Goal: Transaction & Acquisition: Purchase product/service

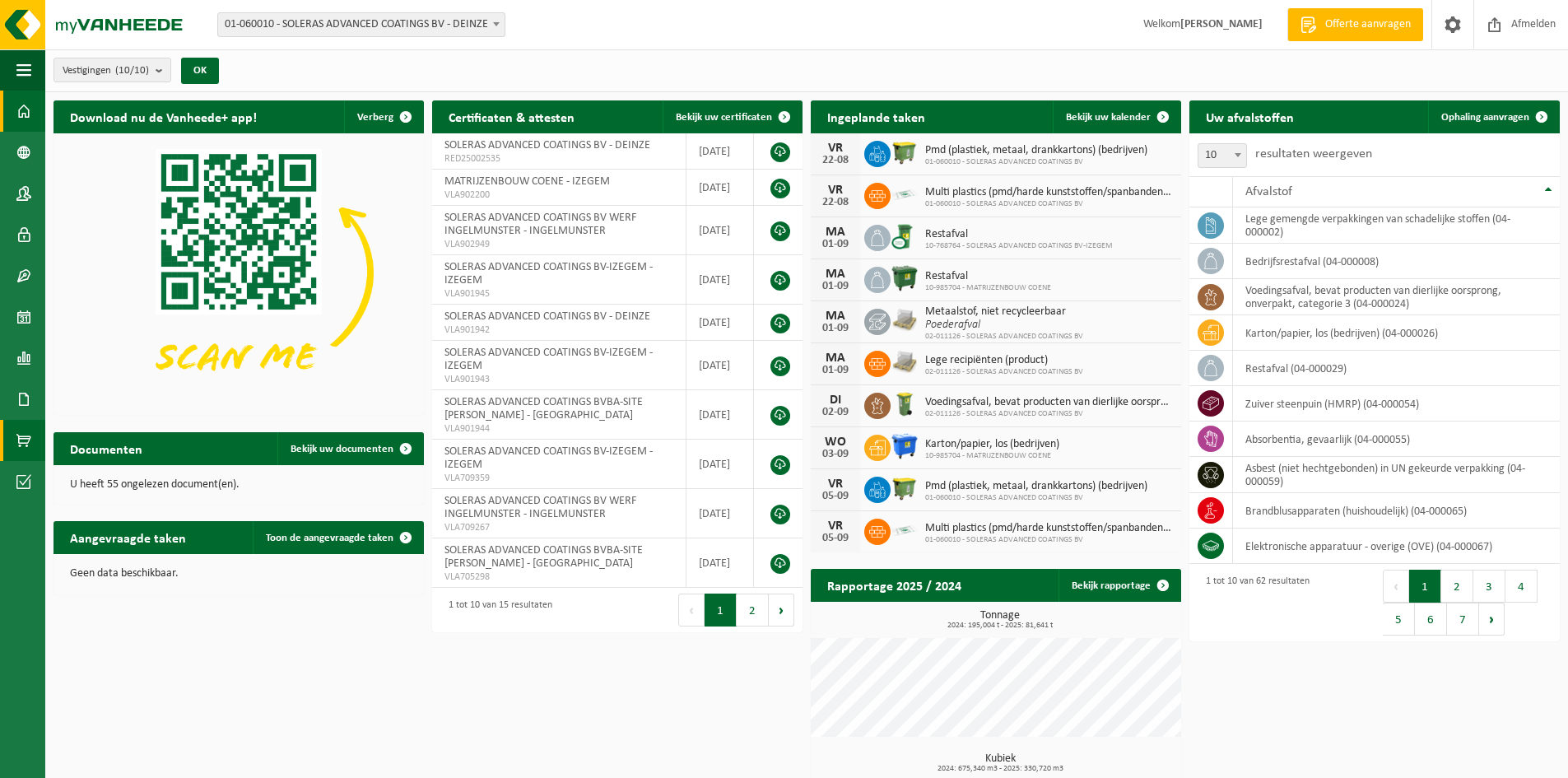
click at [24, 434] on span at bounding box center [23, 440] width 15 height 41
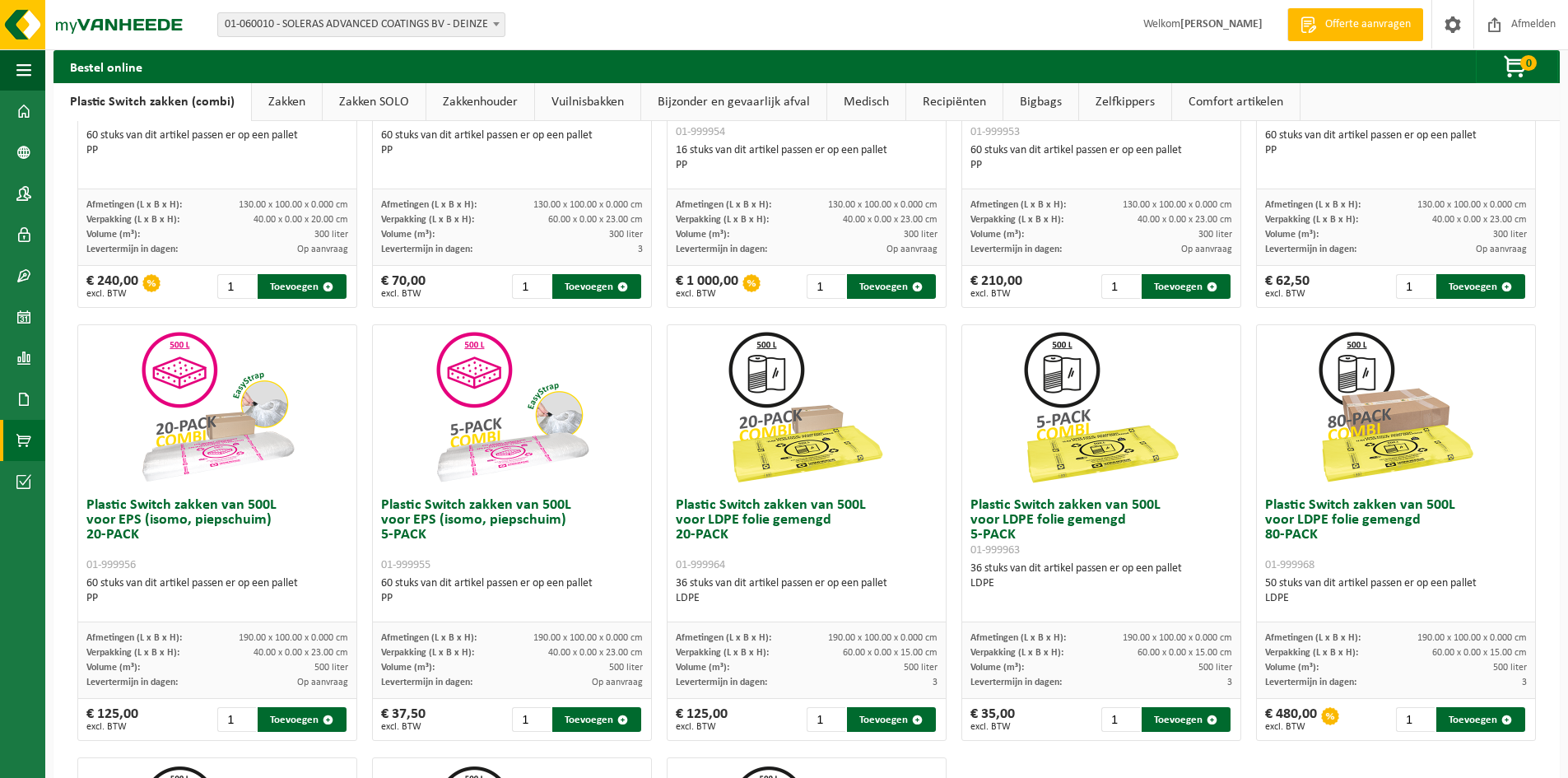
scroll to position [329, 0]
click at [1450, 720] on button "Toevoegen" at bounding box center [1480, 721] width 89 height 25
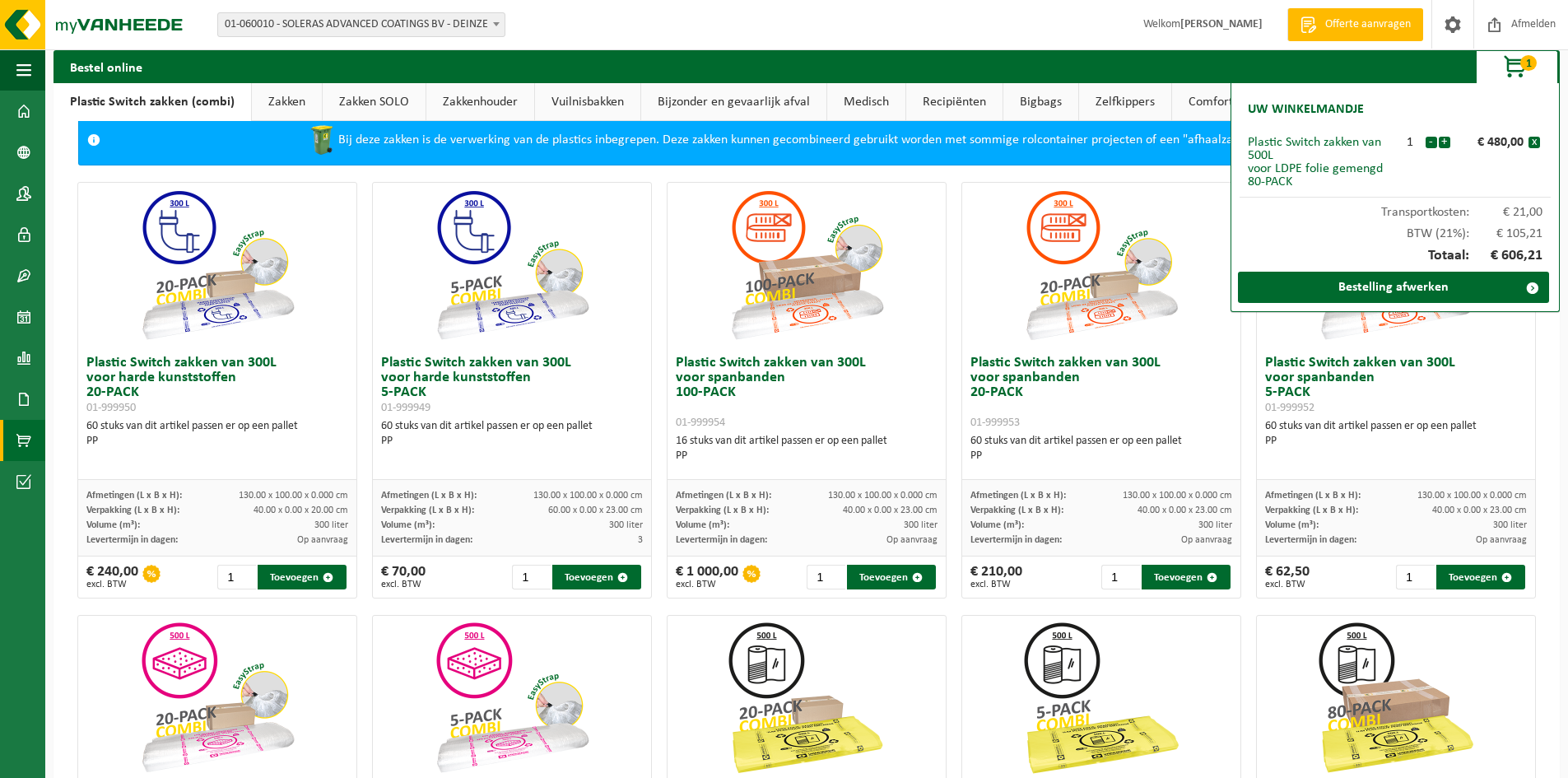
scroll to position [0, 0]
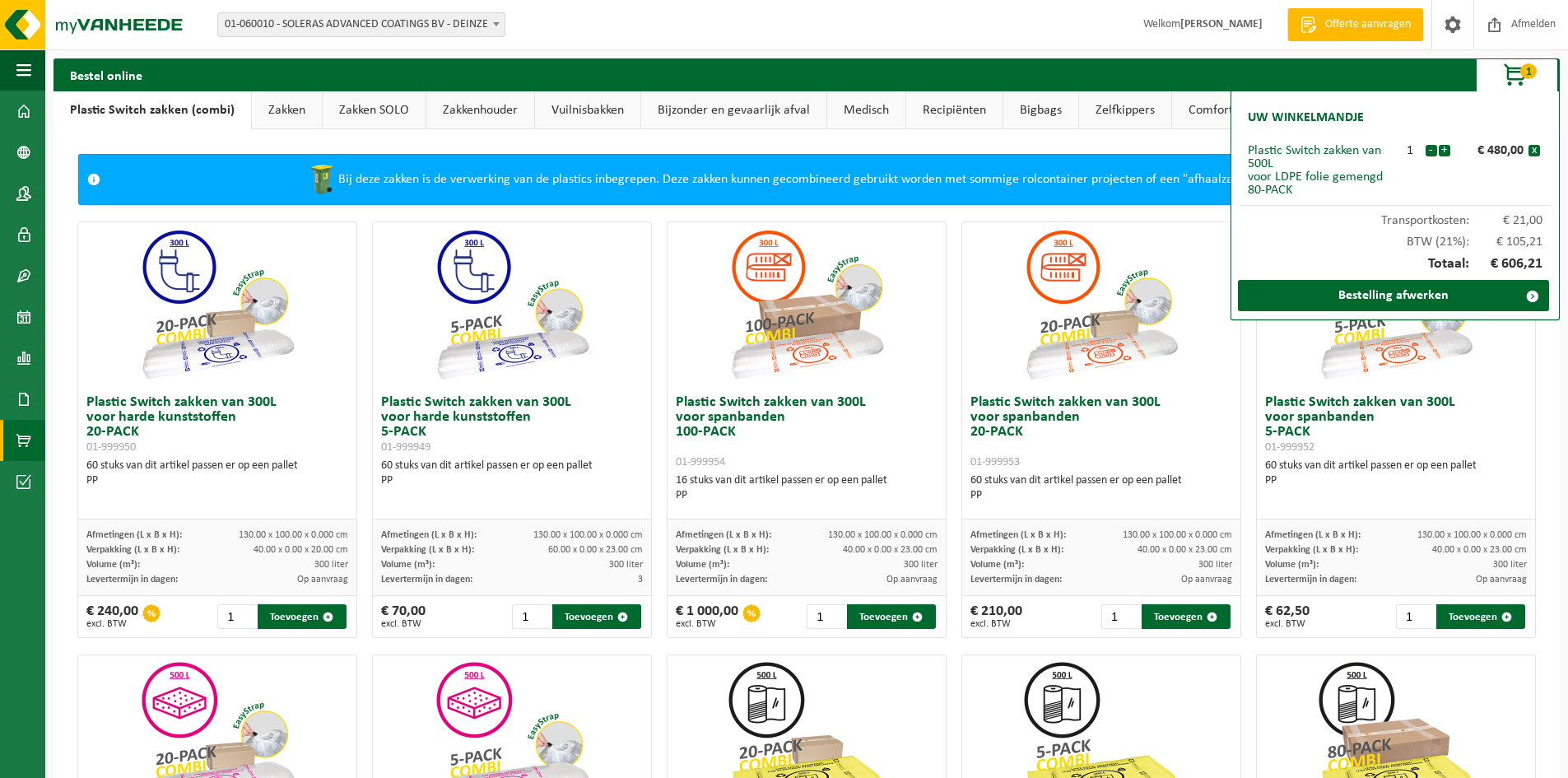
click at [293, 107] on link "Zakken" at bounding box center [287, 110] width 70 height 38
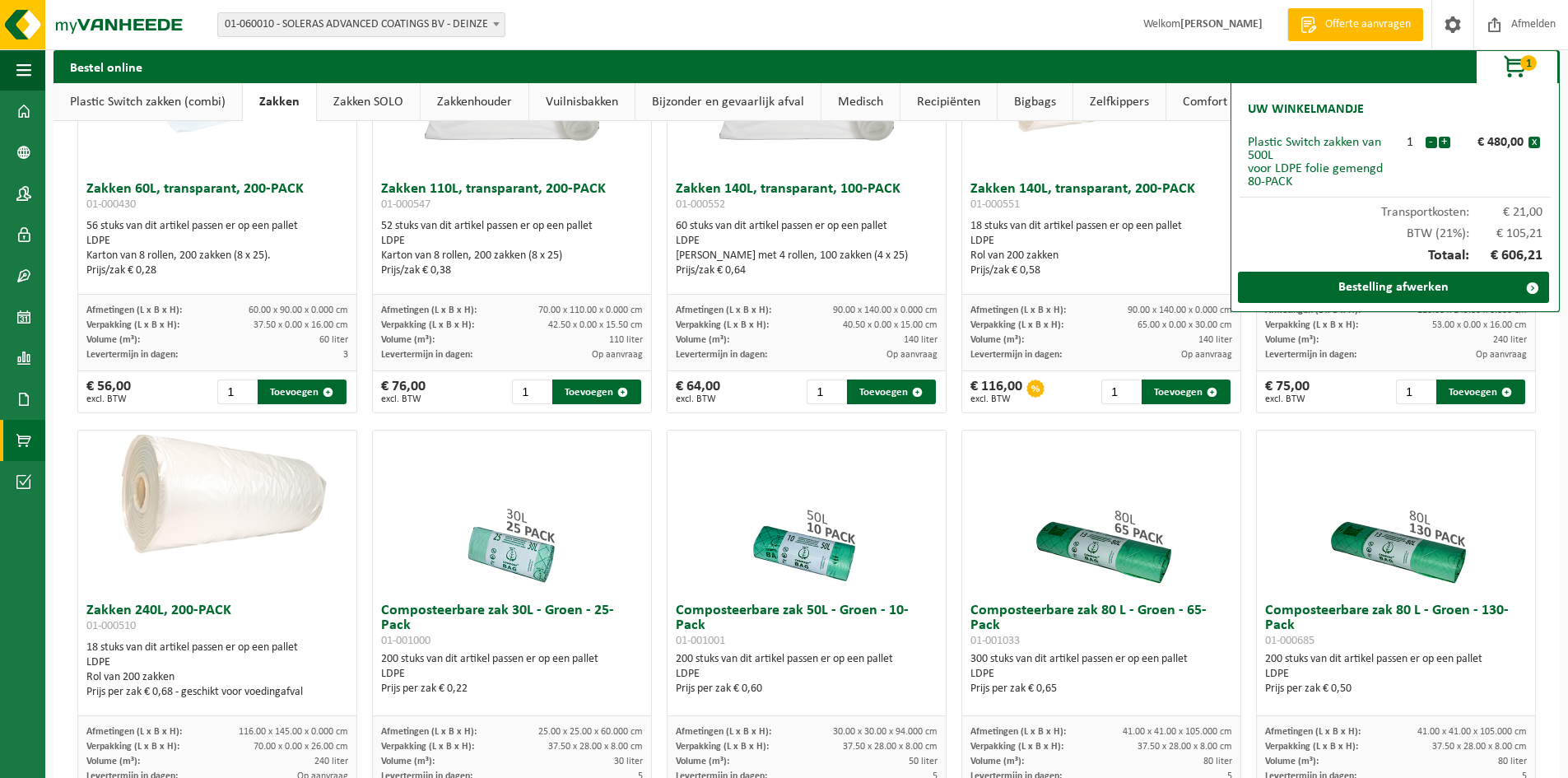
scroll to position [165, 0]
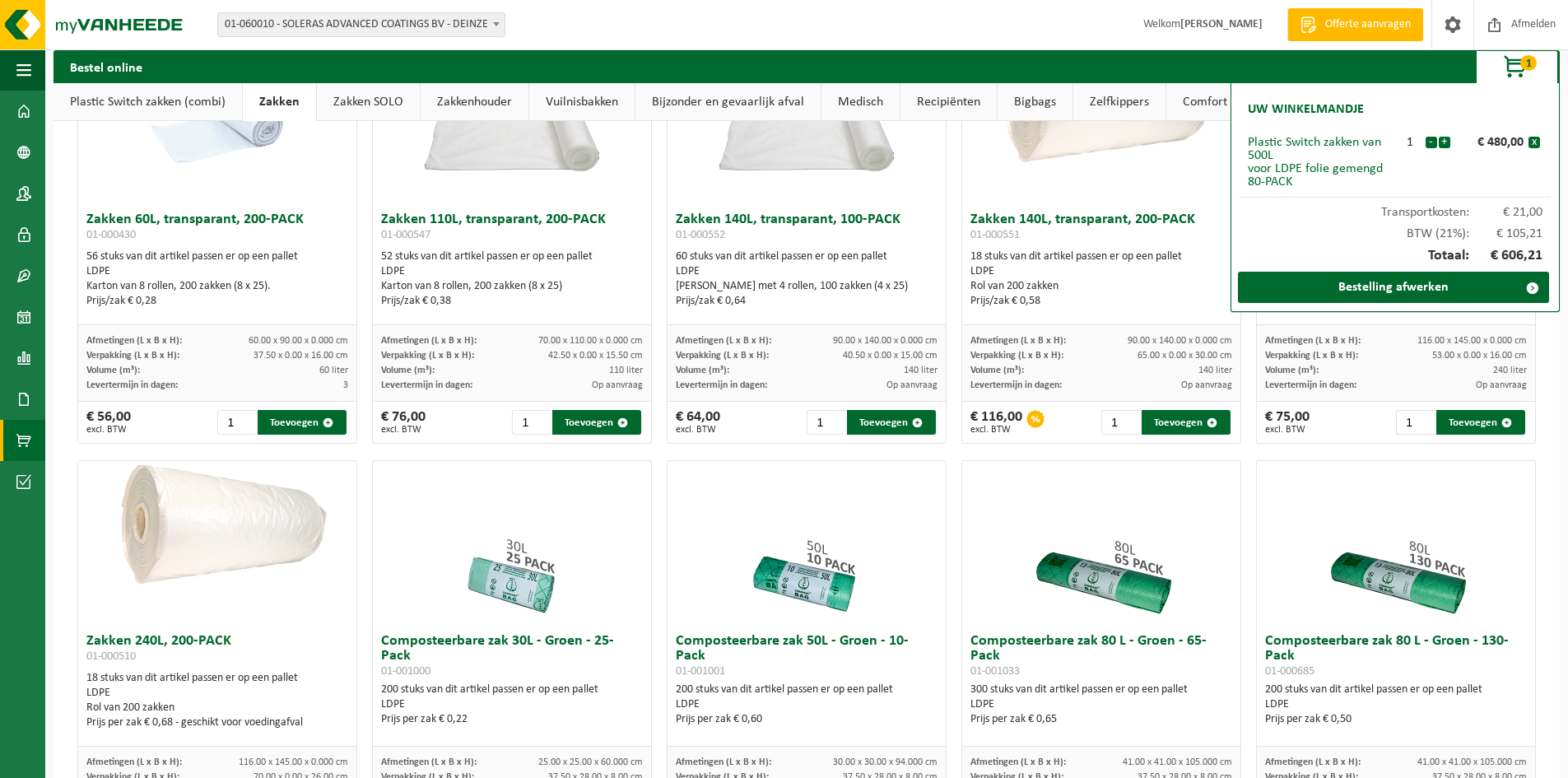
click at [349, 110] on link "Zakken SOLO" at bounding box center [368, 102] width 103 height 38
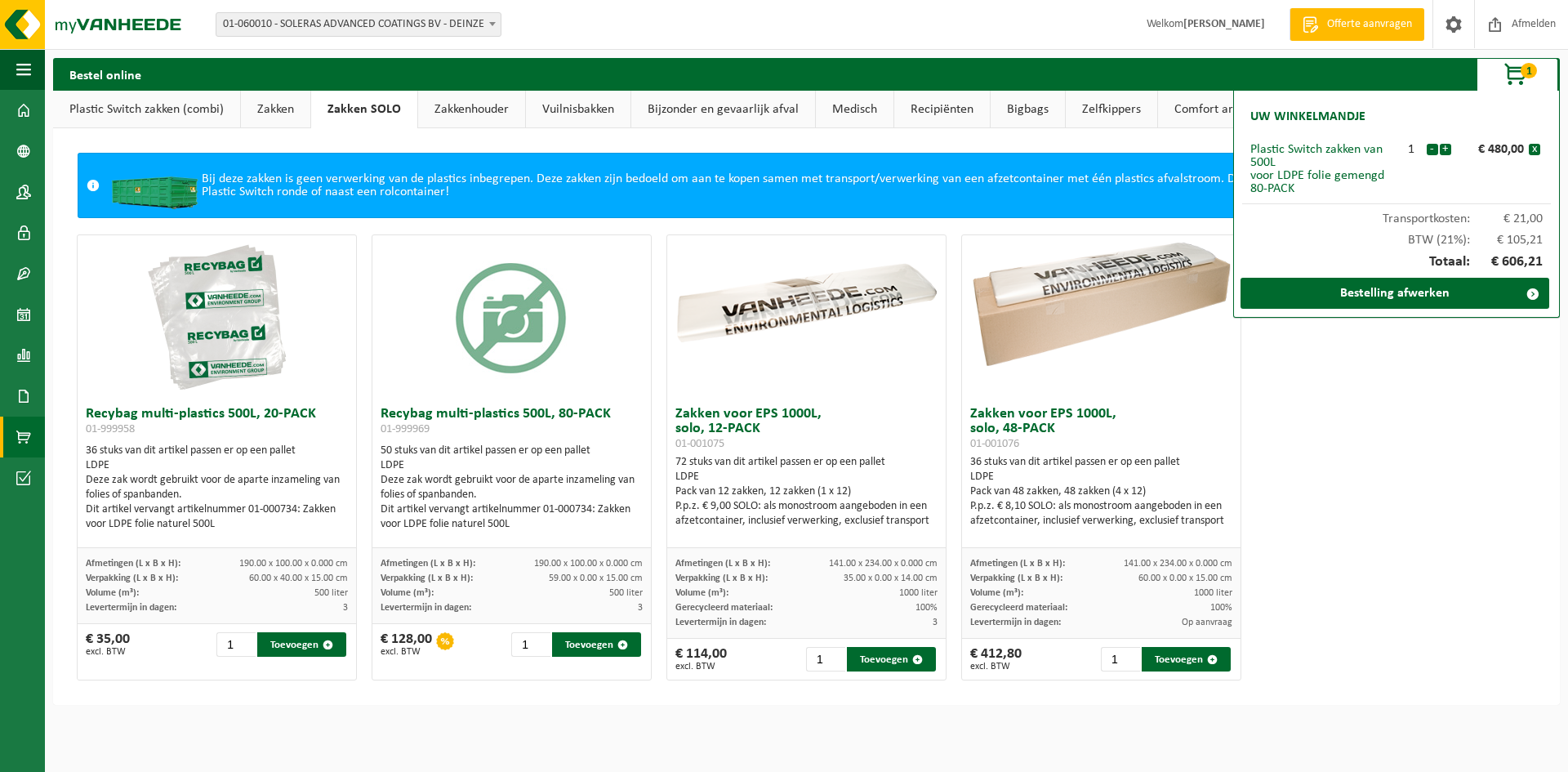
click at [457, 106] on link "Zakkenhouder" at bounding box center [472, 109] width 107 height 37
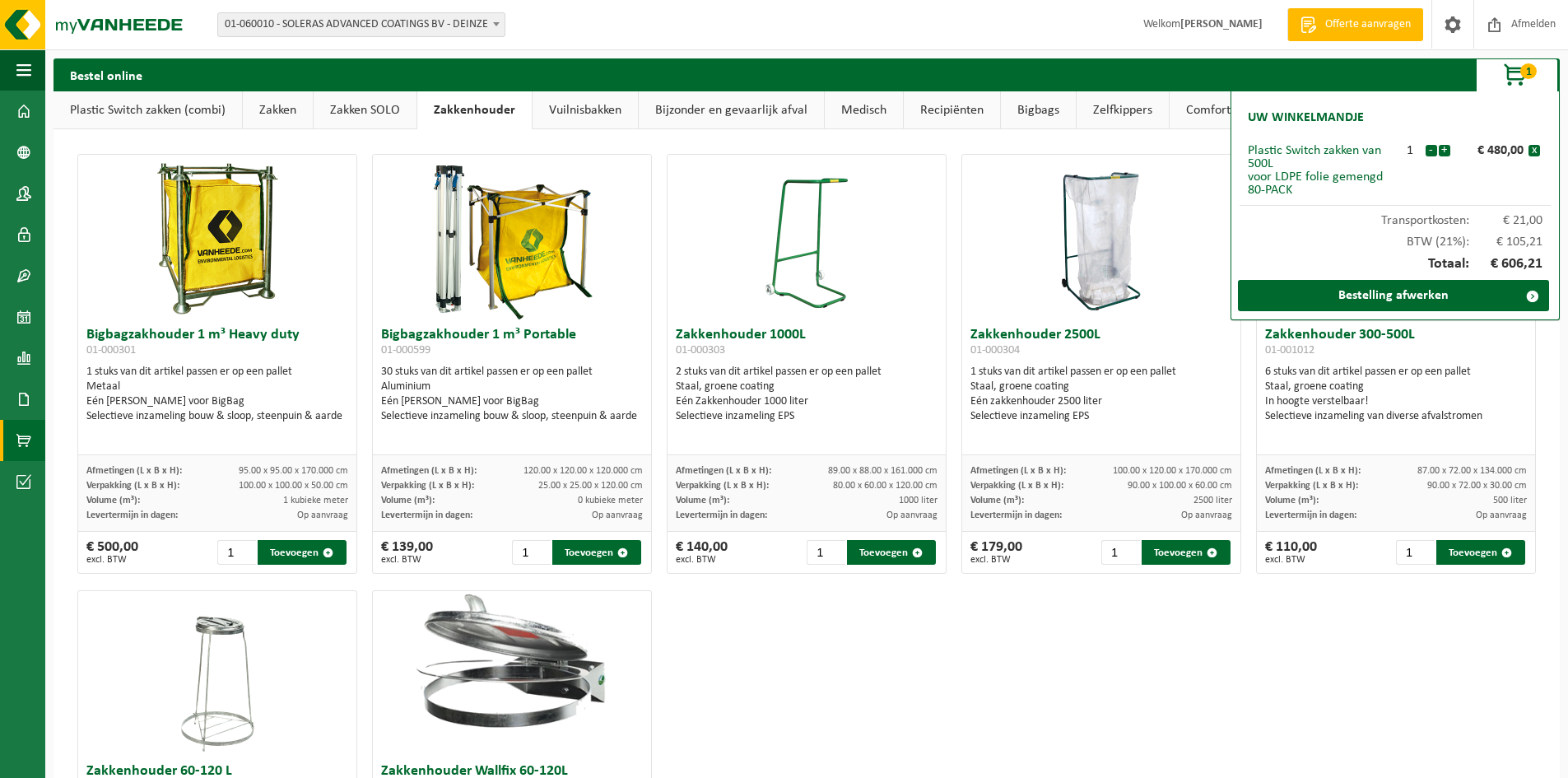
click at [589, 110] on link "Vuilnisbakken" at bounding box center [586, 110] width 106 height 38
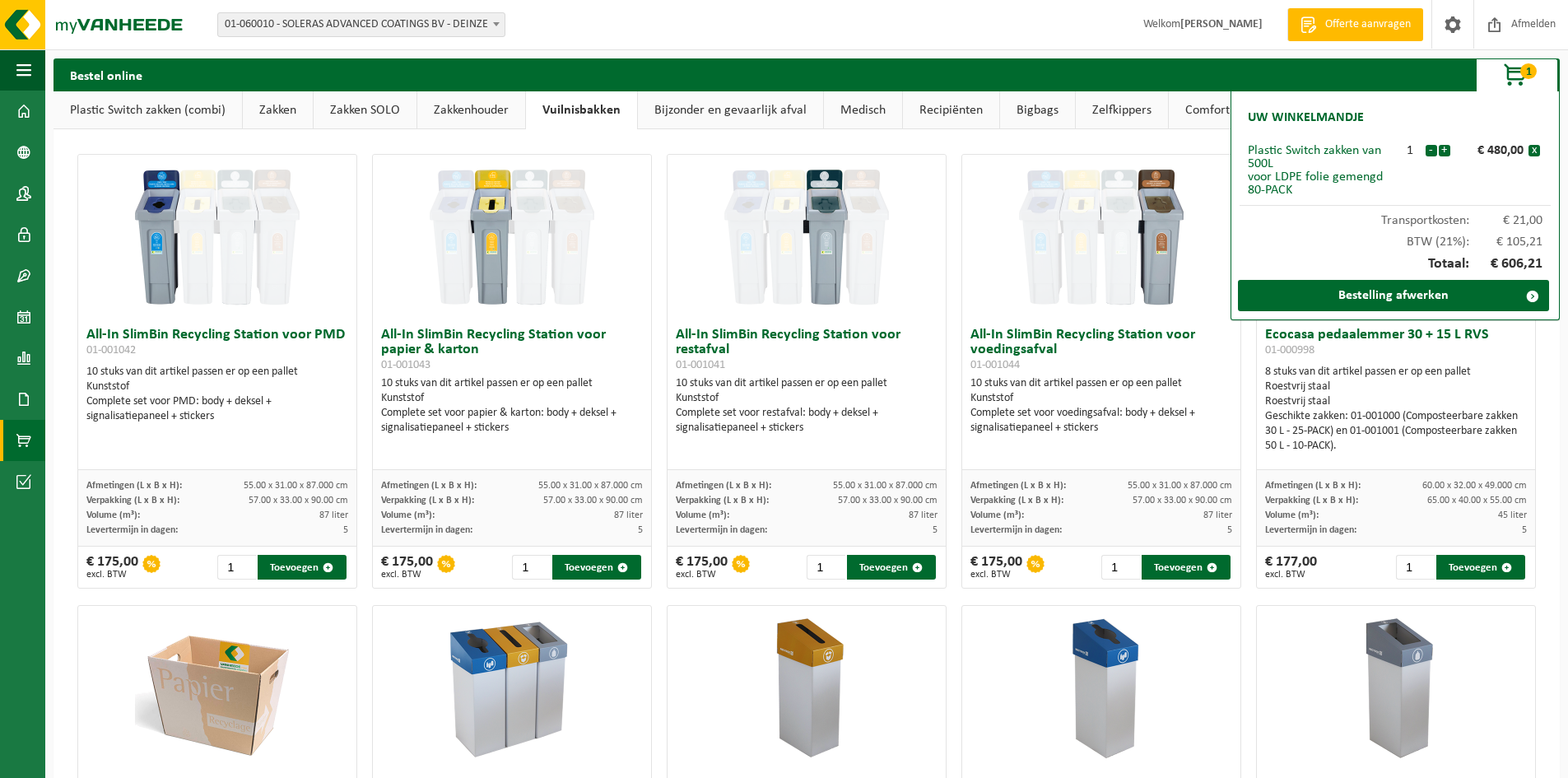
click at [170, 124] on link "Plastic Switch zakken (combi)" at bounding box center [148, 110] width 188 height 38
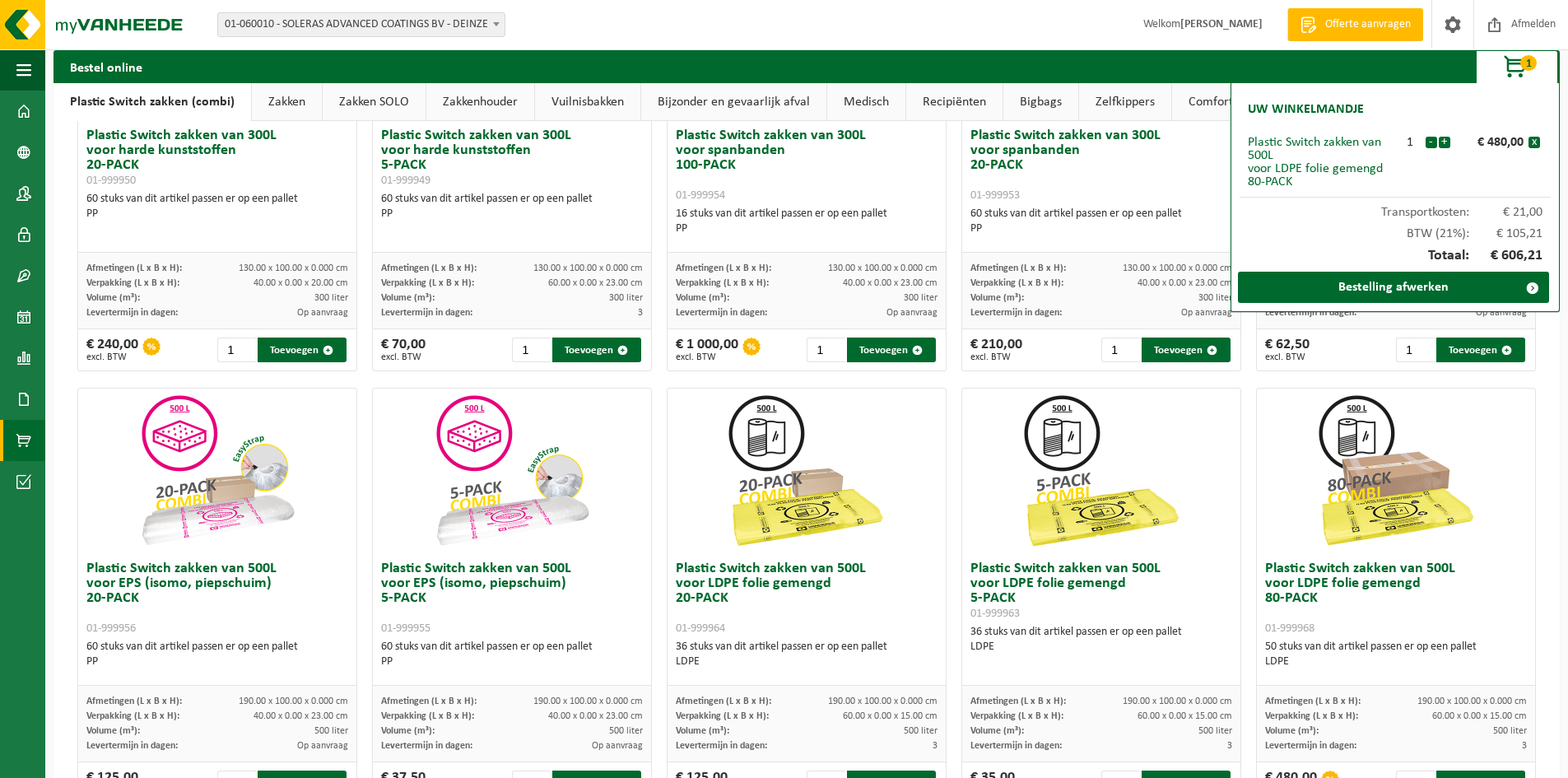
scroll to position [329, 0]
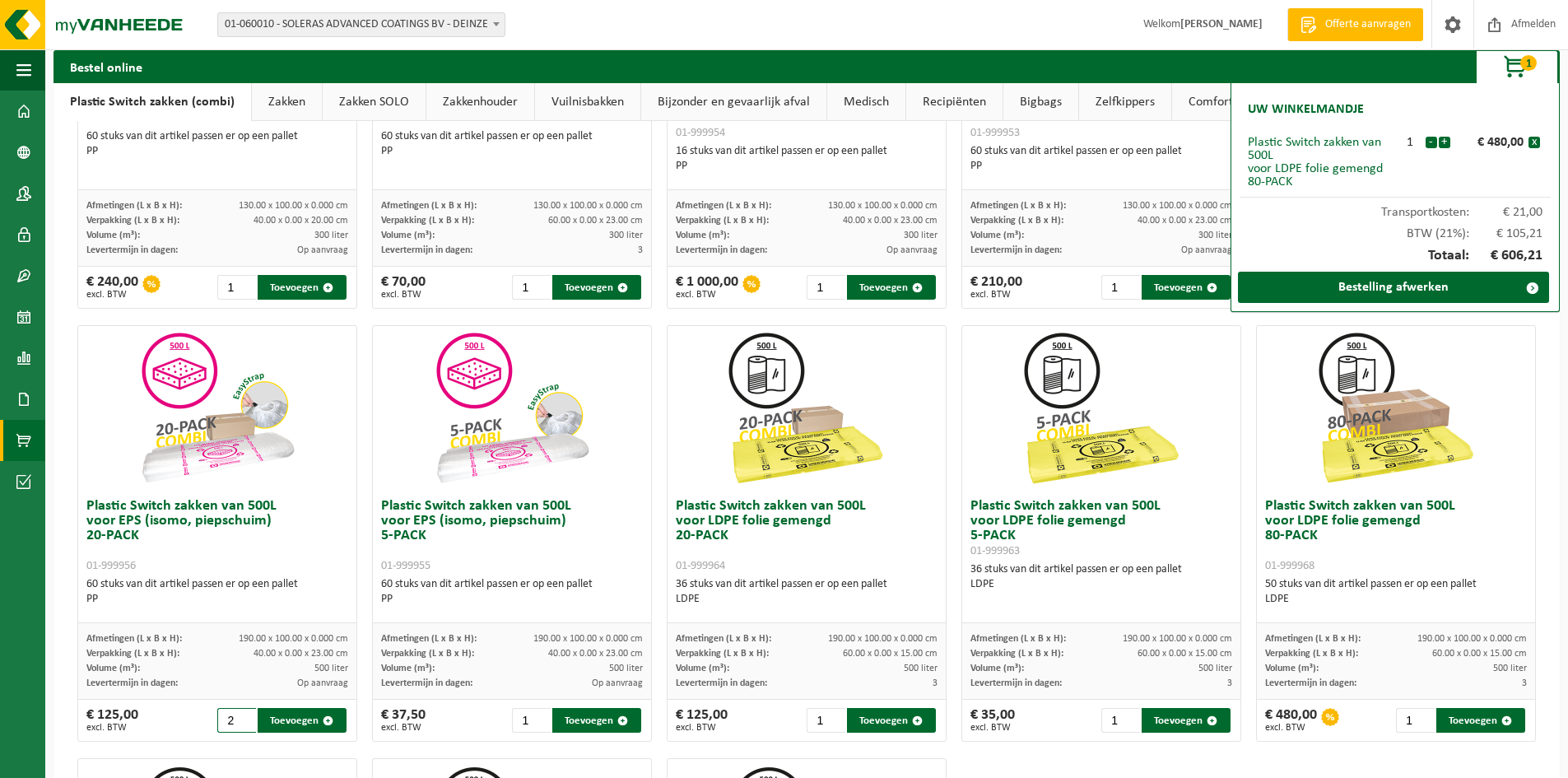
click at [247, 717] on input "2" at bounding box center [236, 721] width 39 height 25
click at [283, 718] on button "Toevoegen" at bounding box center [302, 721] width 89 height 25
type input "1"
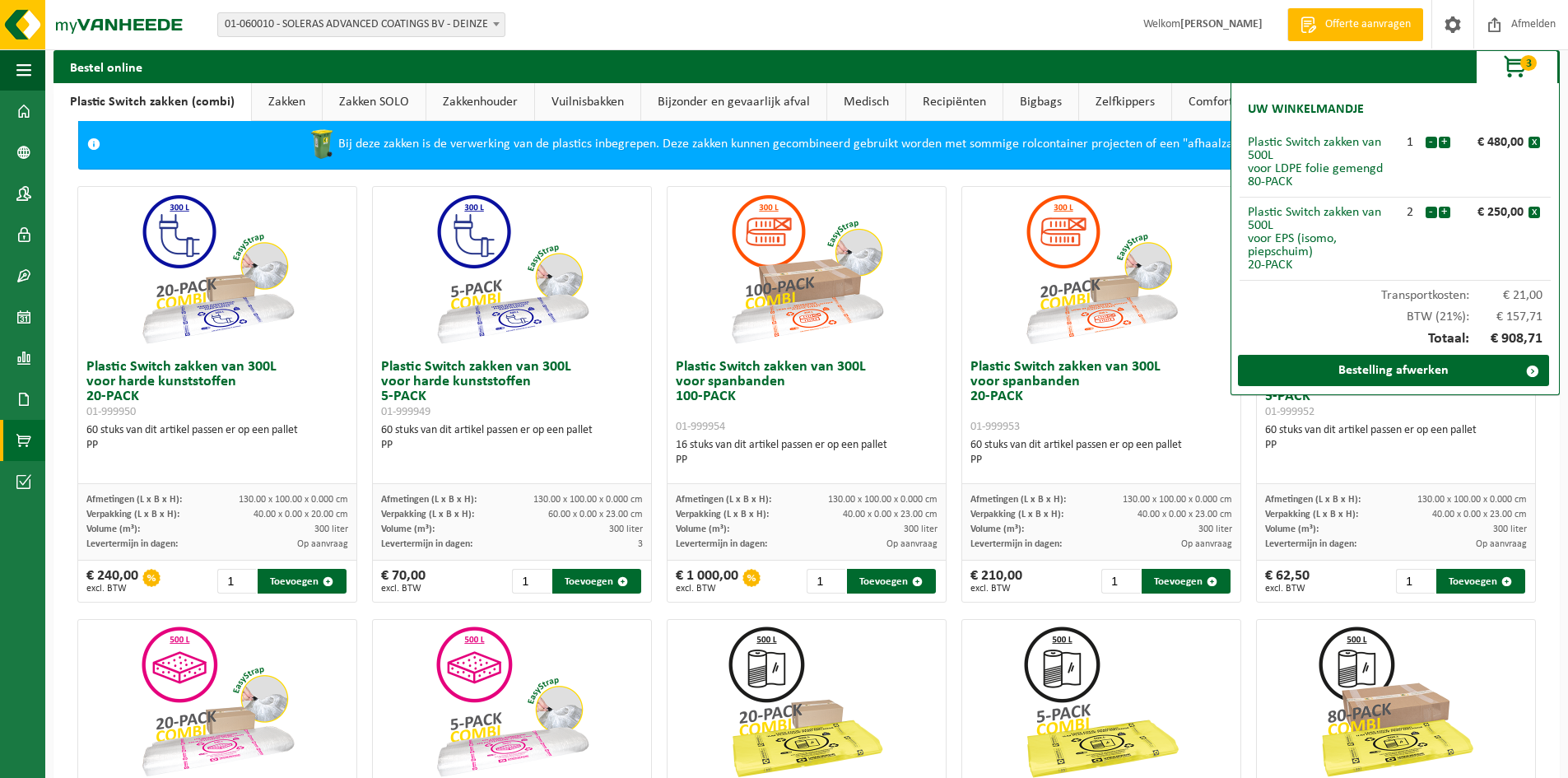
scroll to position [0, 0]
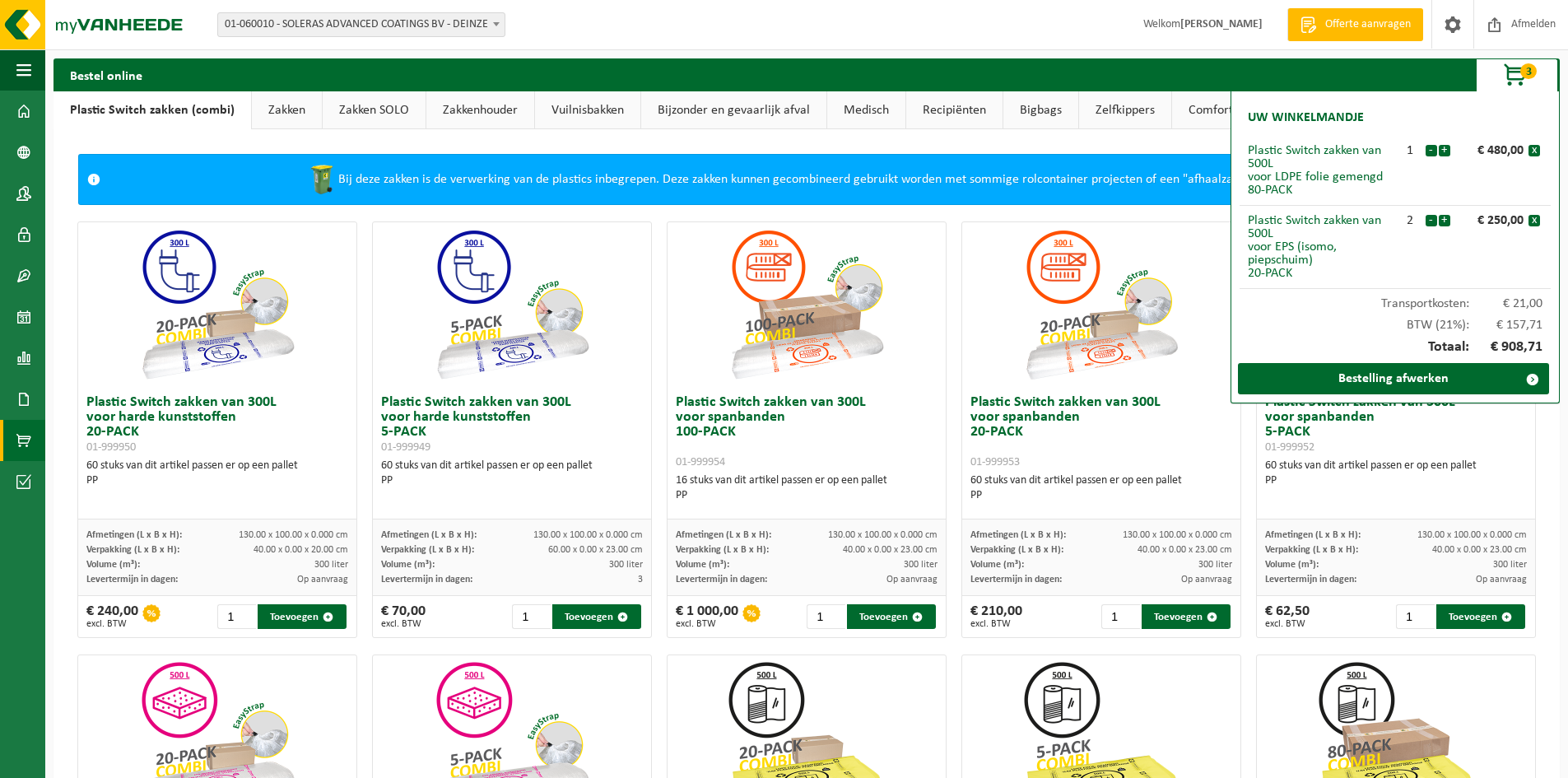
click at [276, 107] on link "Zakken" at bounding box center [287, 110] width 70 height 38
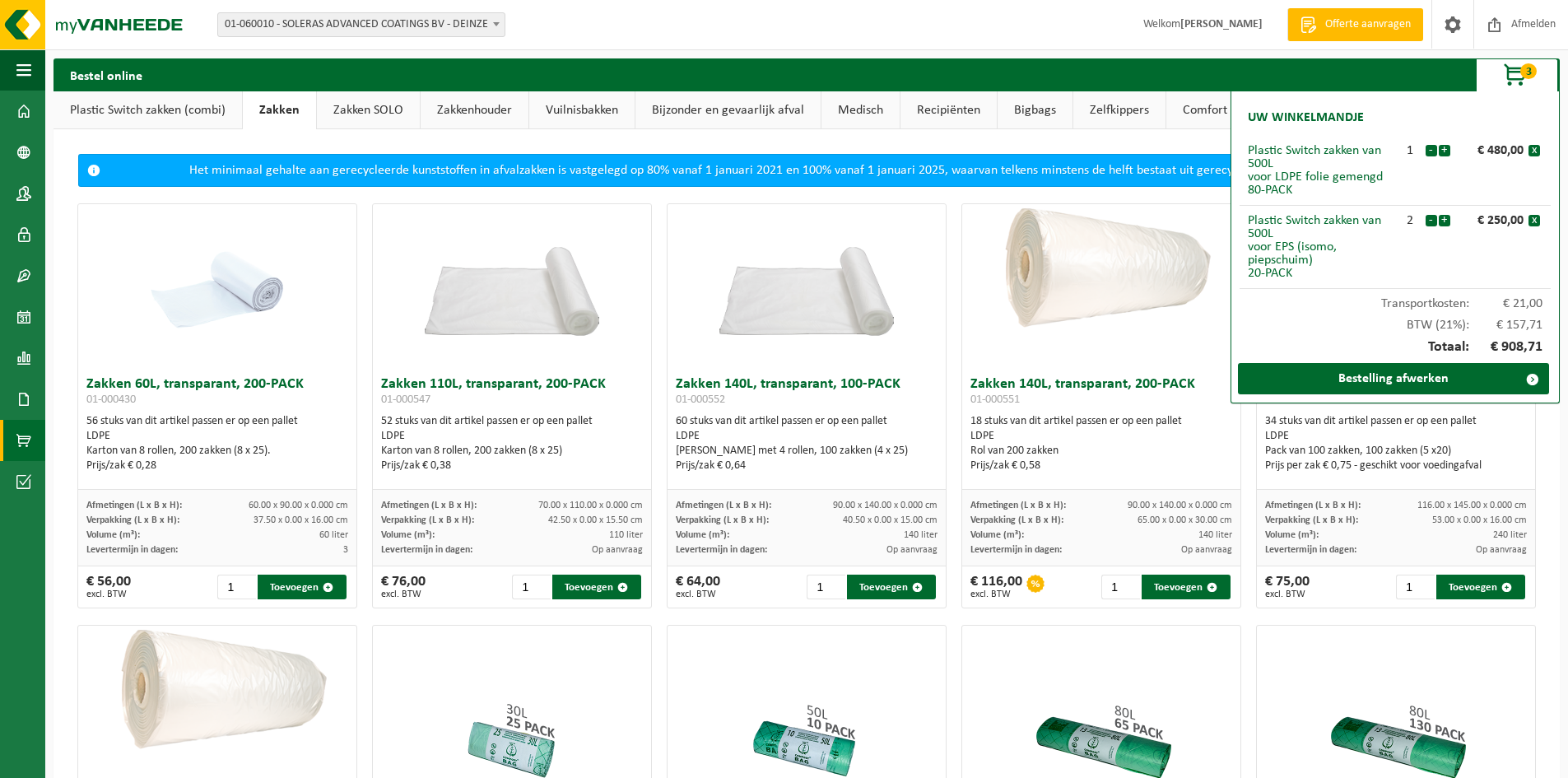
click at [374, 116] on link "Zakken SOLO" at bounding box center [368, 110] width 103 height 38
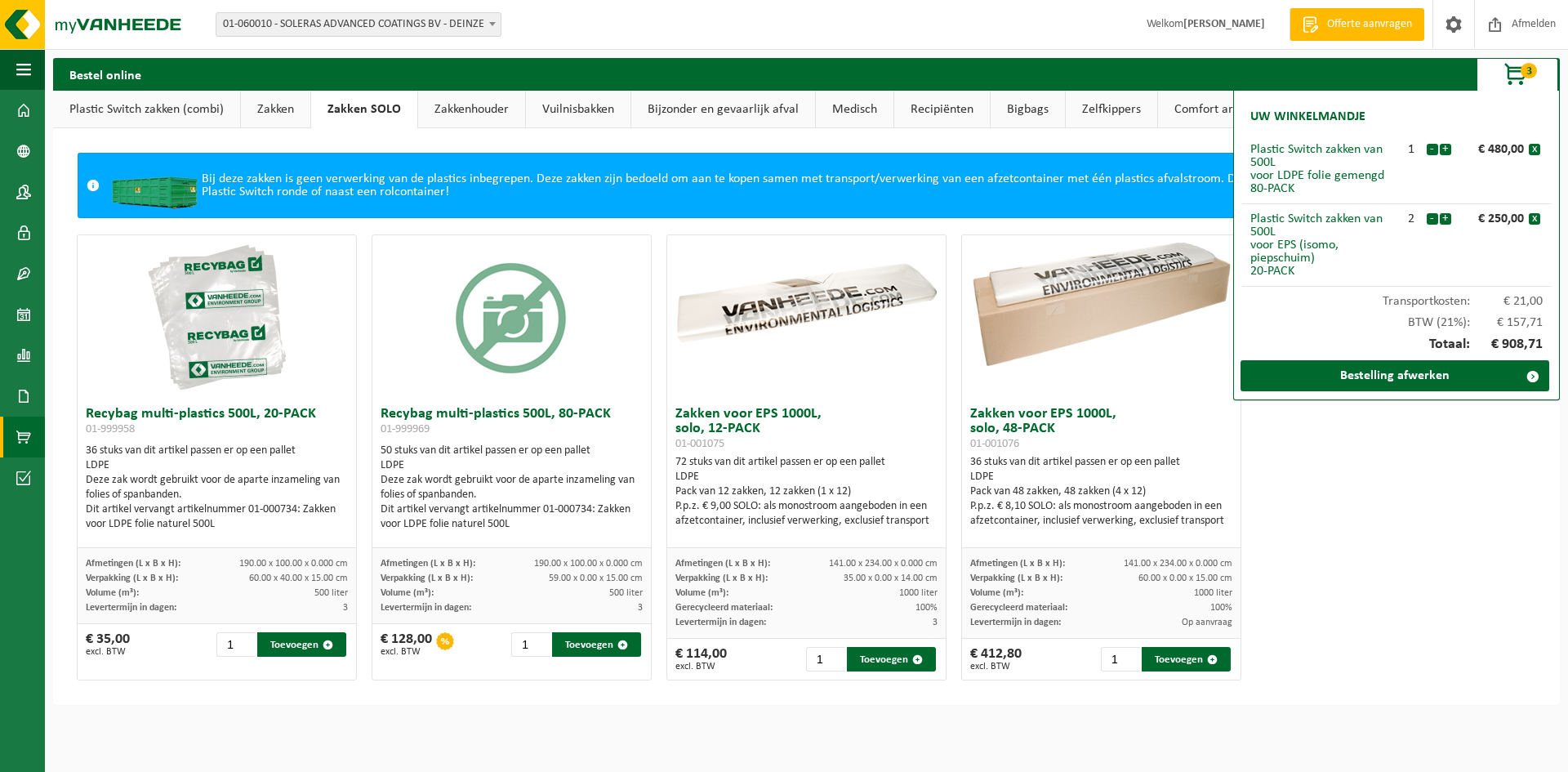
click at [477, 107] on link "Zakkenhouder" at bounding box center [472, 109] width 107 height 37
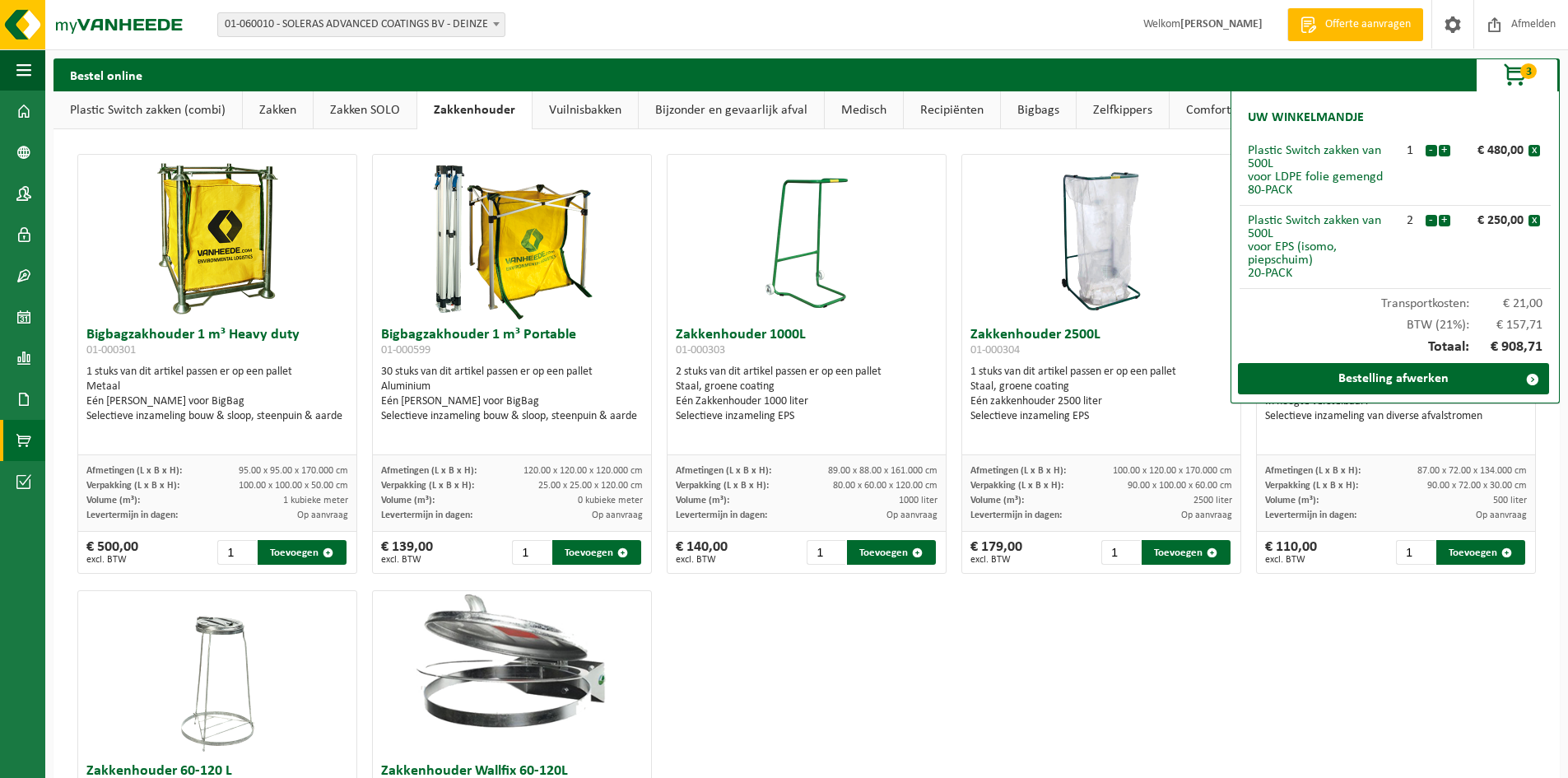
click at [590, 107] on link "Vuilnisbakken" at bounding box center [586, 110] width 106 height 38
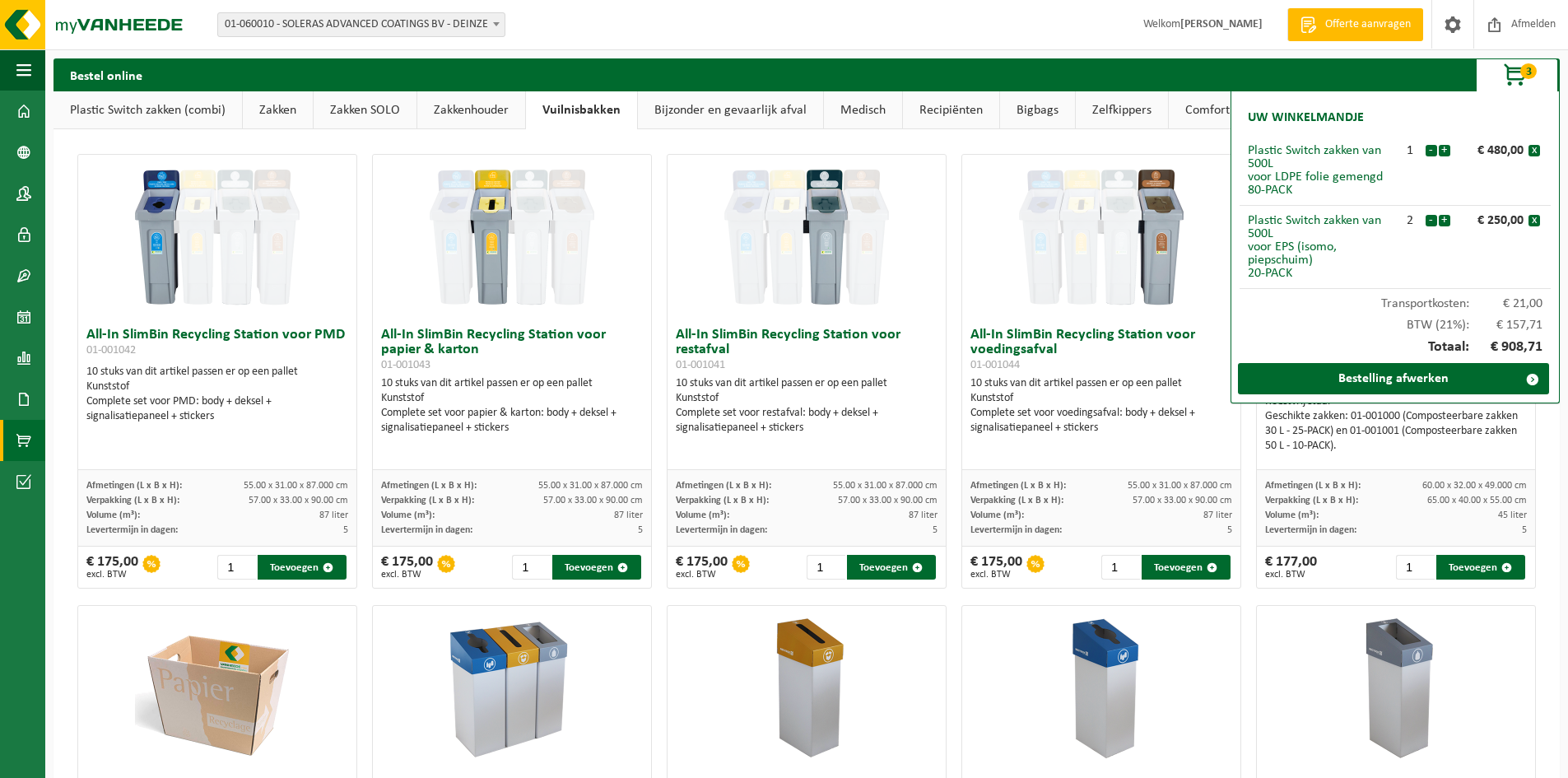
click at [699, 104] on link "Bijzonder en gevaarlijk afval" at bounding box center [730, 110] width 185 height 38
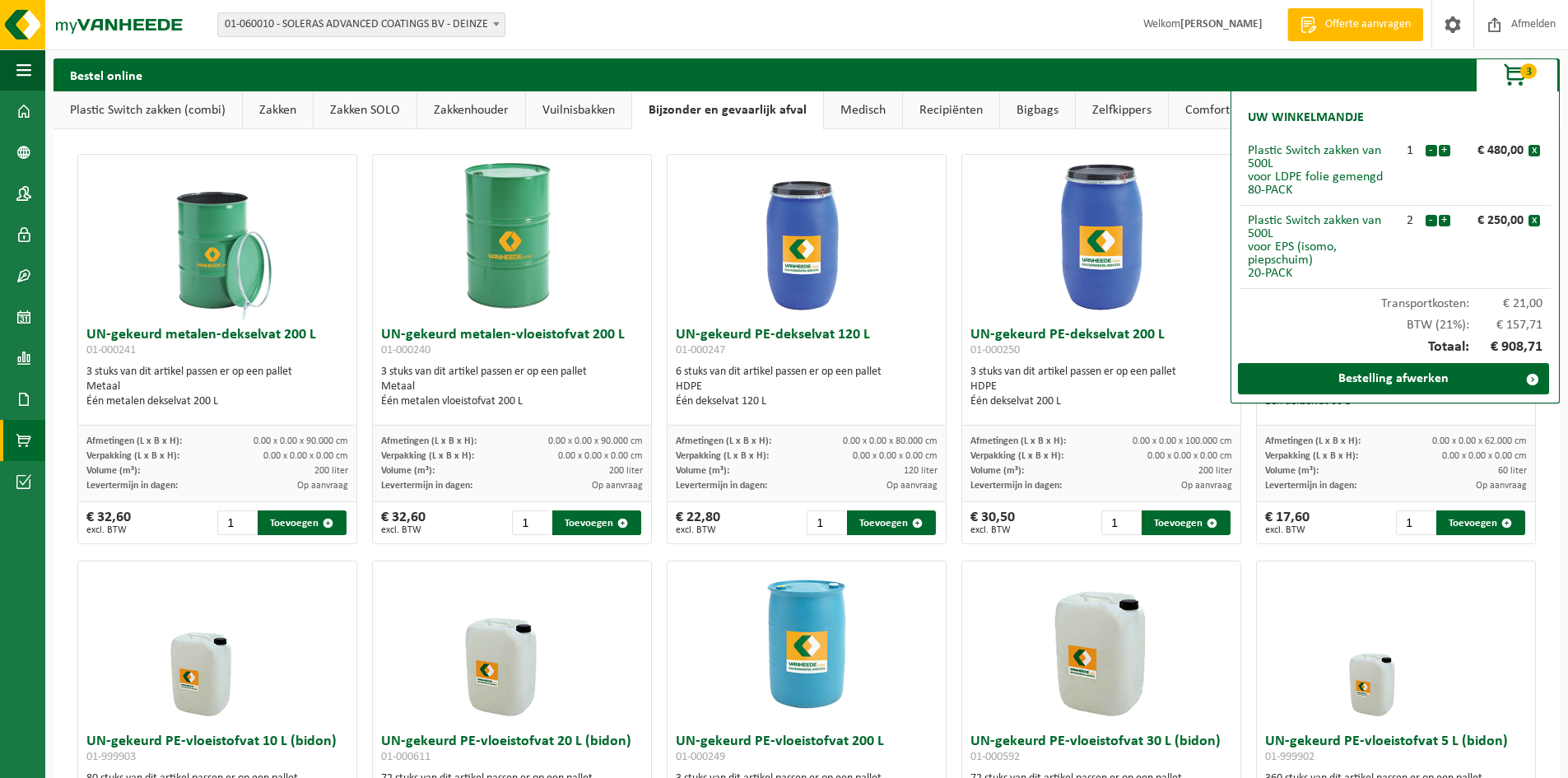
click at [866, 115] on link "Medisch" at bounding box center [862, 110] width 78 height 38
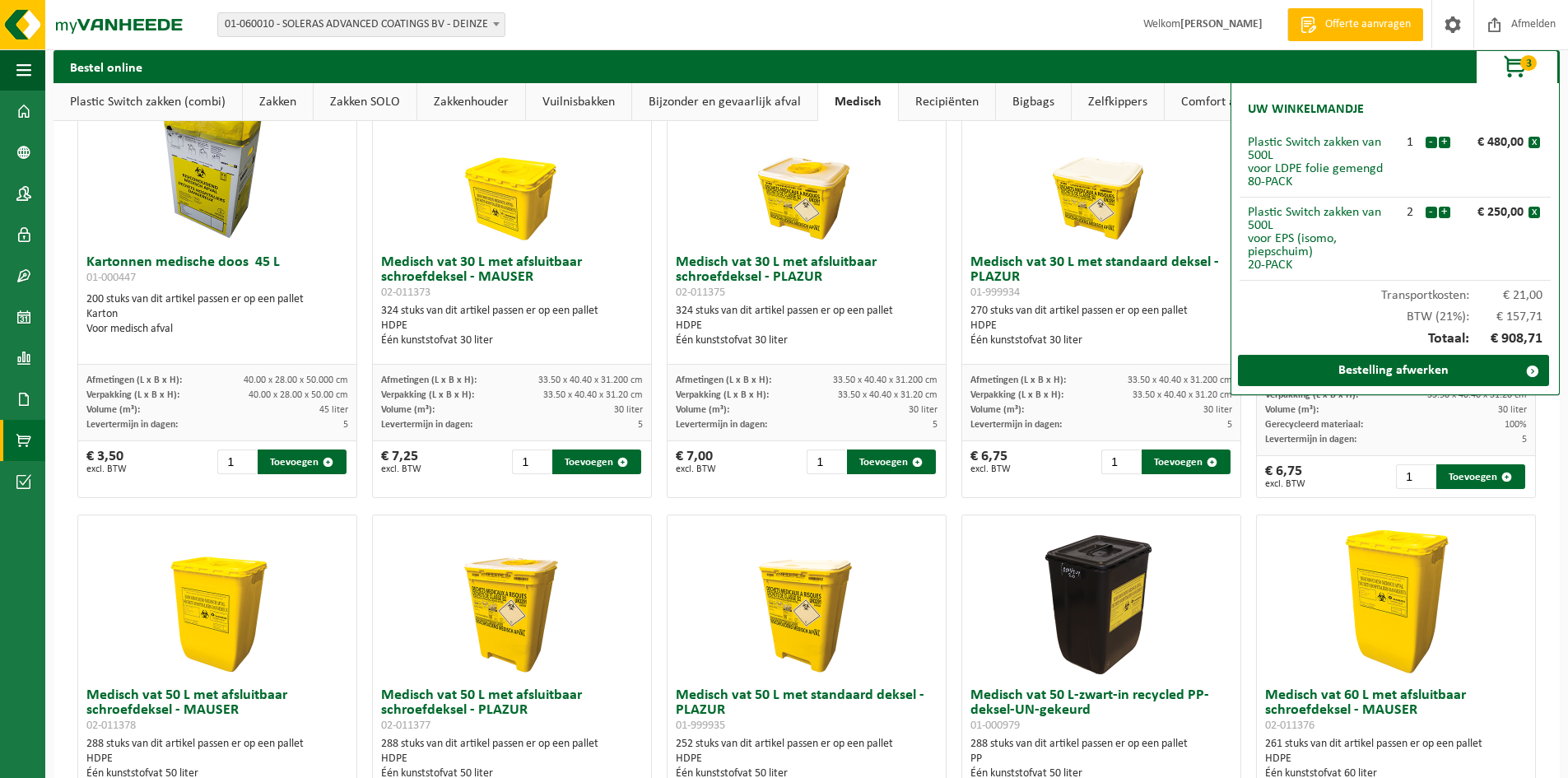
scroll to position [82, 0]
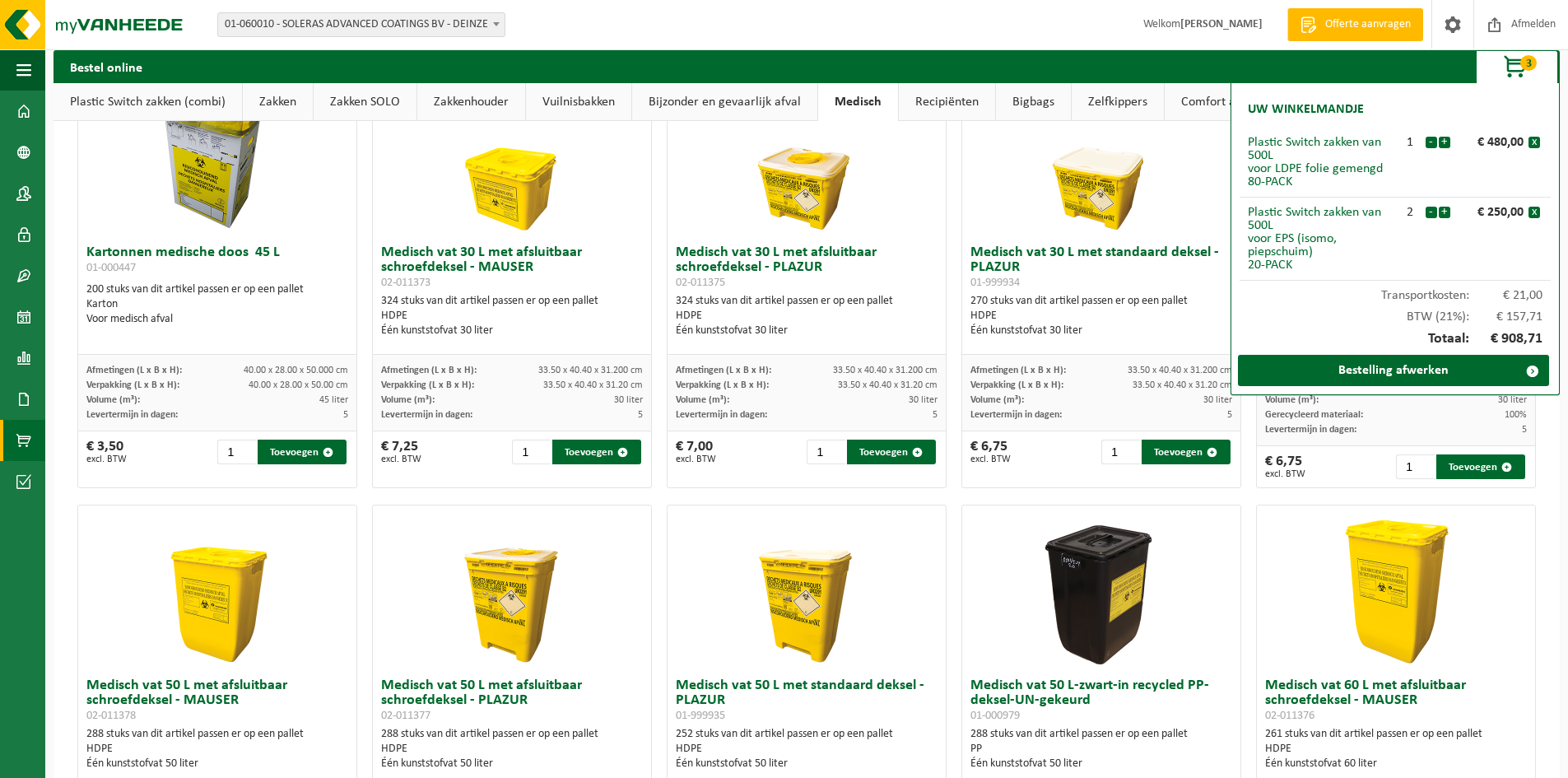
click at [947, 107] on link "Recipiënten" at bounding box center [947, 102] width 97 height 38
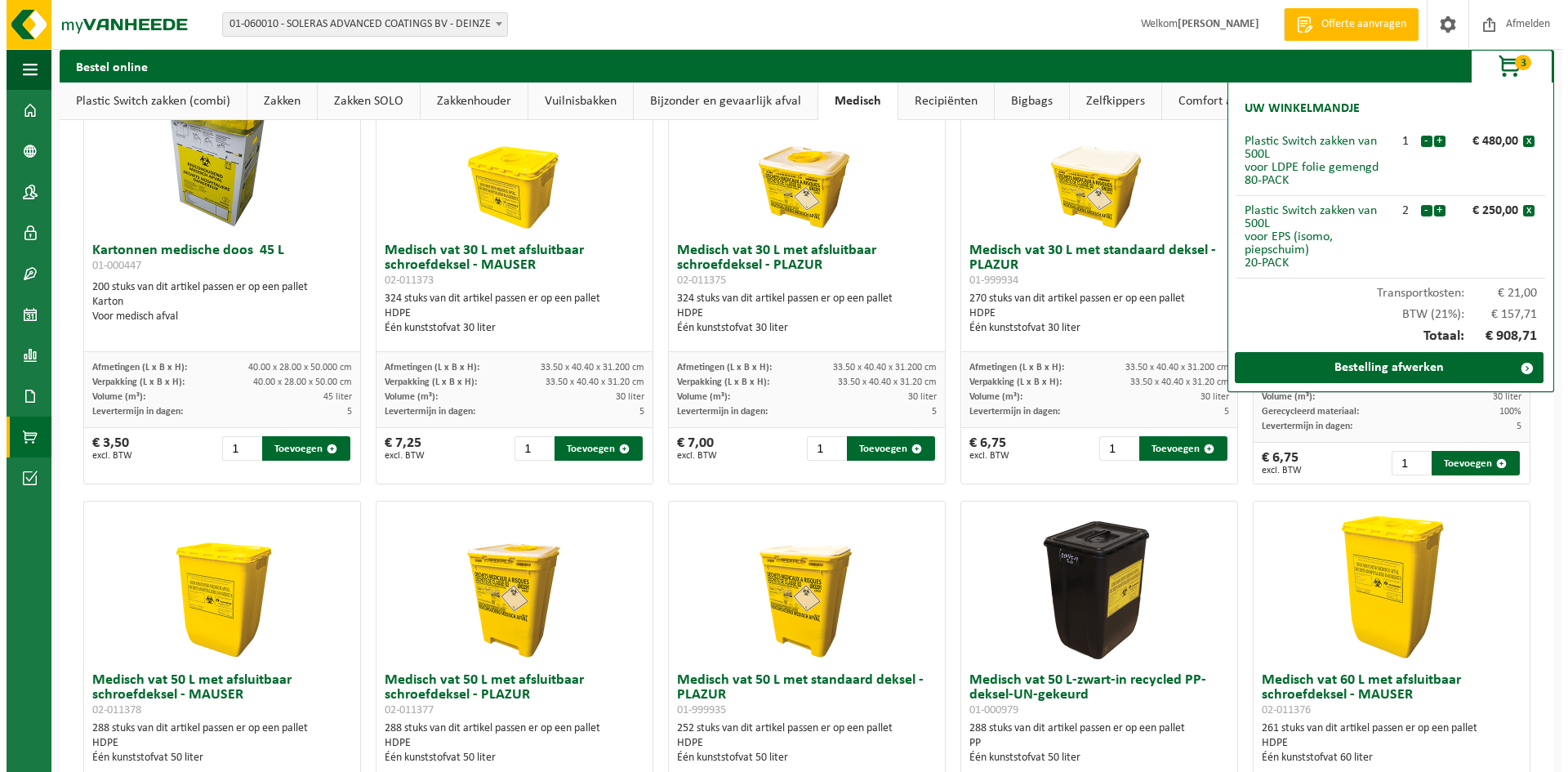
scroll to position [0, 0]
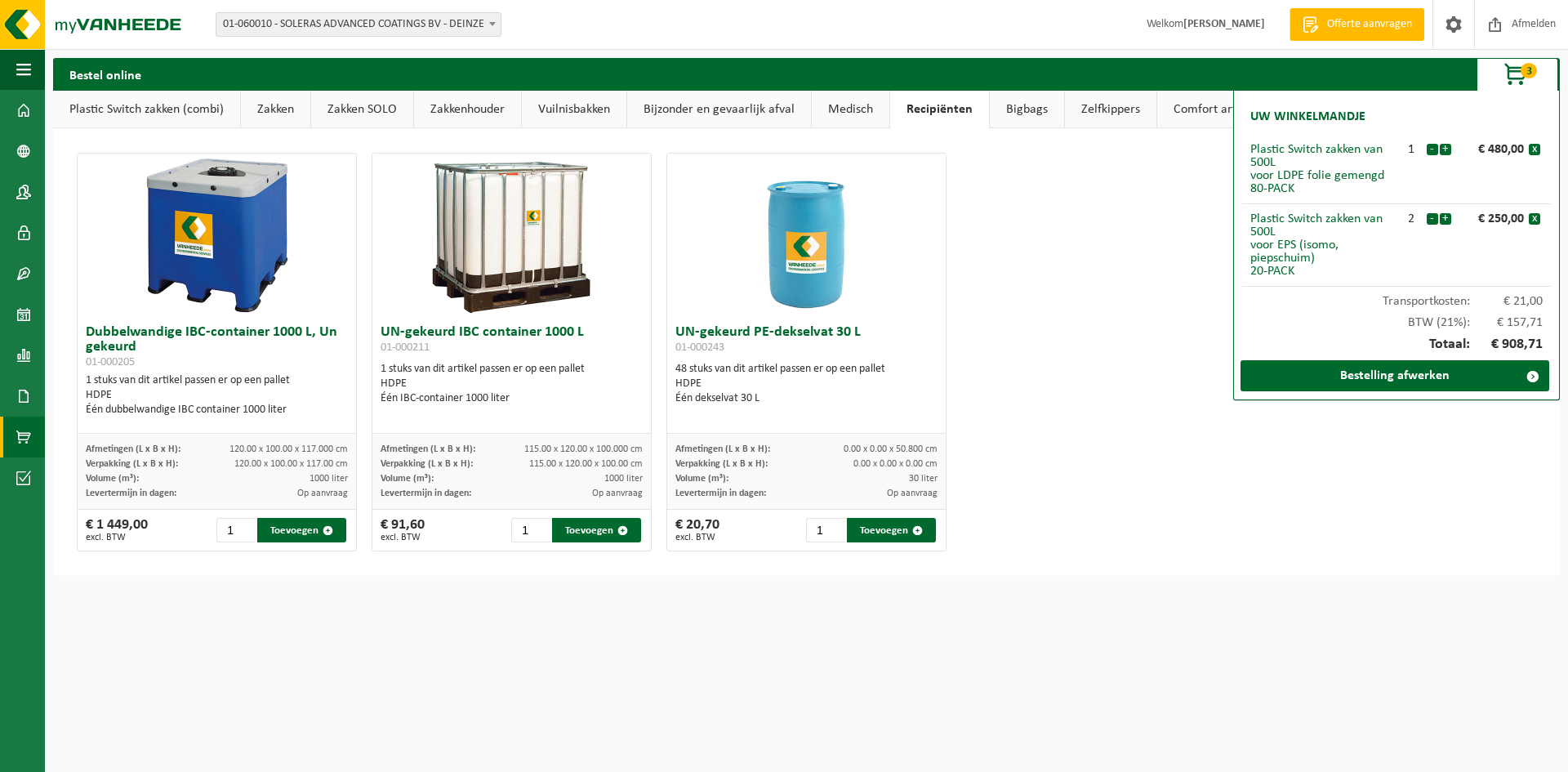
click at [1099, 109] on link "Zelfkippers" at bounding box center [1110, 109] width 92 height 37
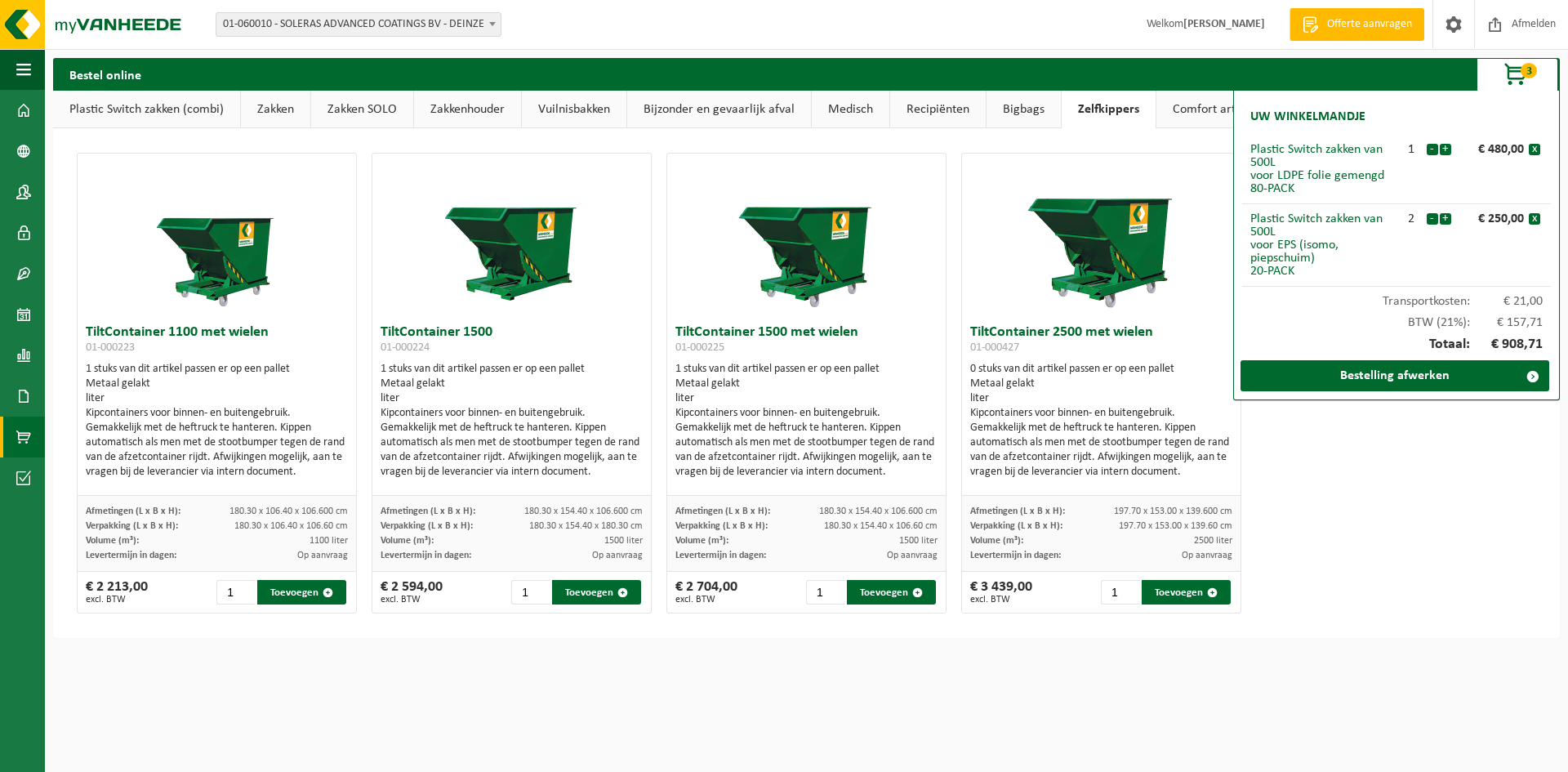
click at [1359, 659] on html "Vestiging: 01-060010 - SOLERAS ADVANCED COATINGS BV - DEINZE 10-985704 - MATRIJ…" at bounding box center [784, 386] width 1568 height 772
click at [1207, 108] on link "Comfort artikelen" at bounding box center [1220, 109] width 126 height 37
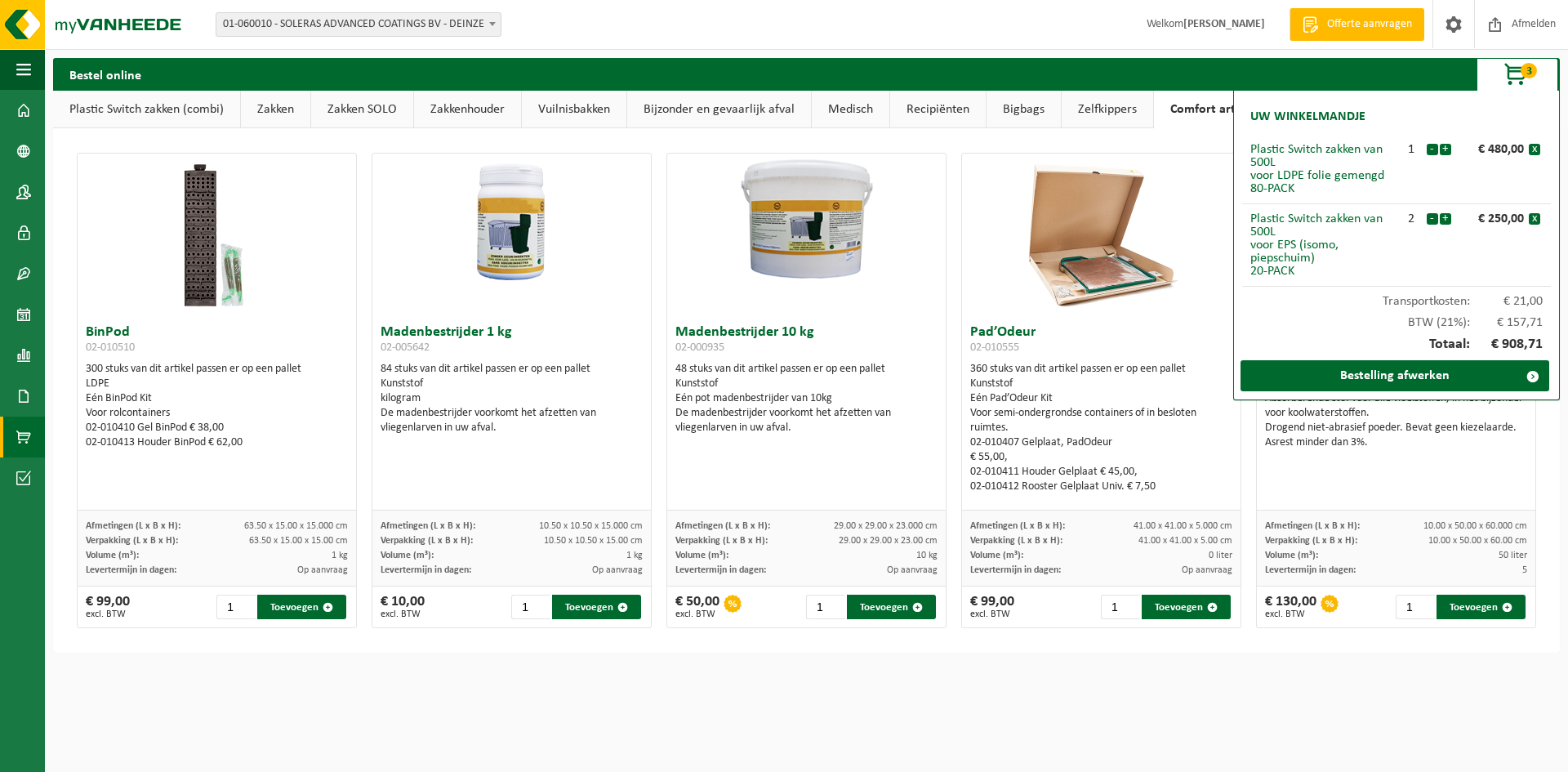
click at [1360, 686] on html "Vestiging: 01-060010 - SOLERAS ADVANCED COATINGS BV - DEINZE 10-985704 - MATRIJ…" at bounding box center [784, 386] width 1568 height 772
click at [1188, 196] on div at bounding box center [1101, 235] width 278 height 163
click at [1299, 699] on html "Vestiging: 01-060010 - SOLERAS ADVANCED COATINGS BV - DEINZE 10-985704 - MATRIJ…" at bounding box center [784, 386] width 1568 height 772
click at [1418, 374] on link "Bestelling afwerken" at bounding box center [1394, 375] width 308 height 31
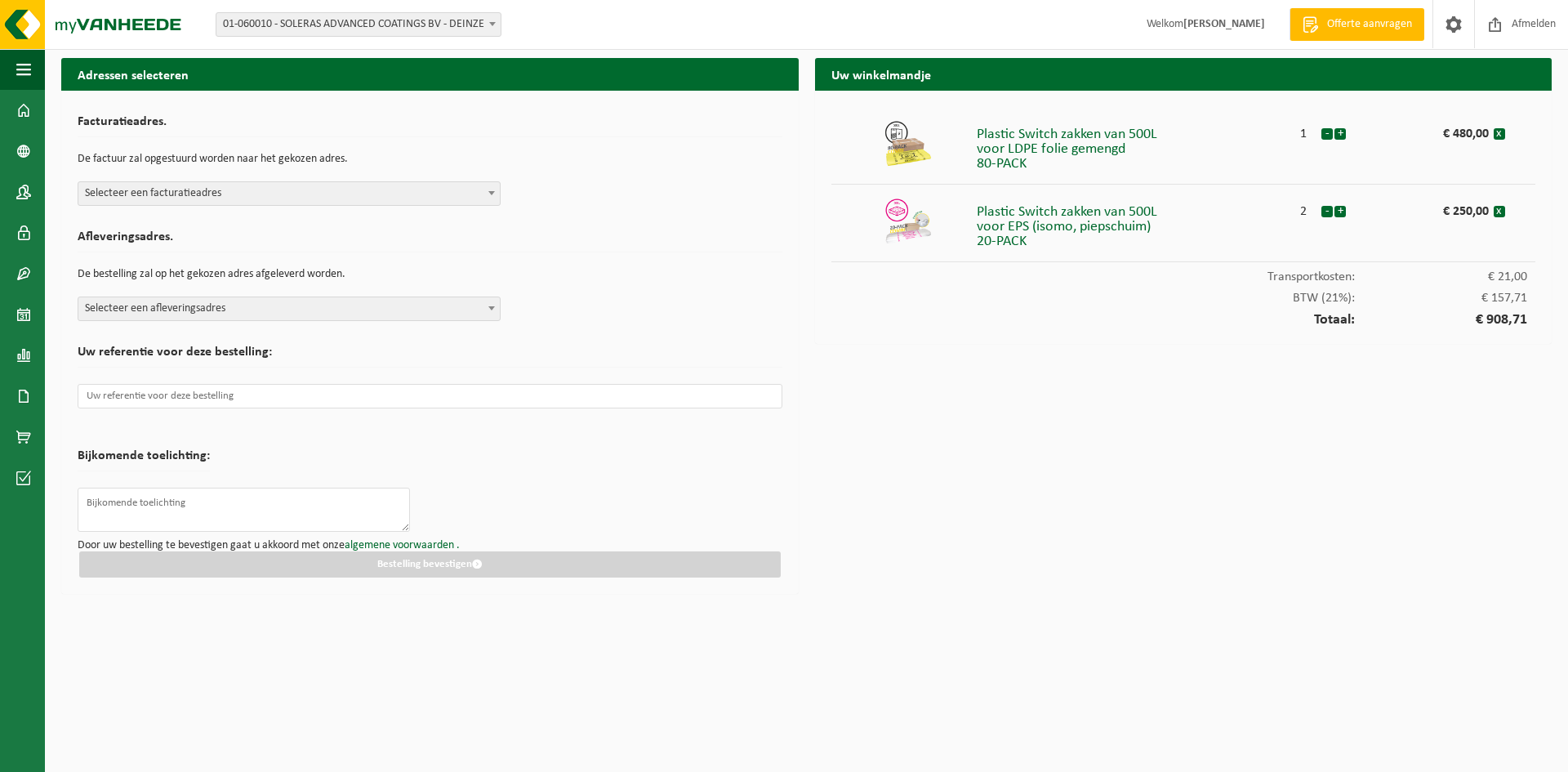
click at [490, 184] on span at bounding box center [491, 193] width 16 height 21
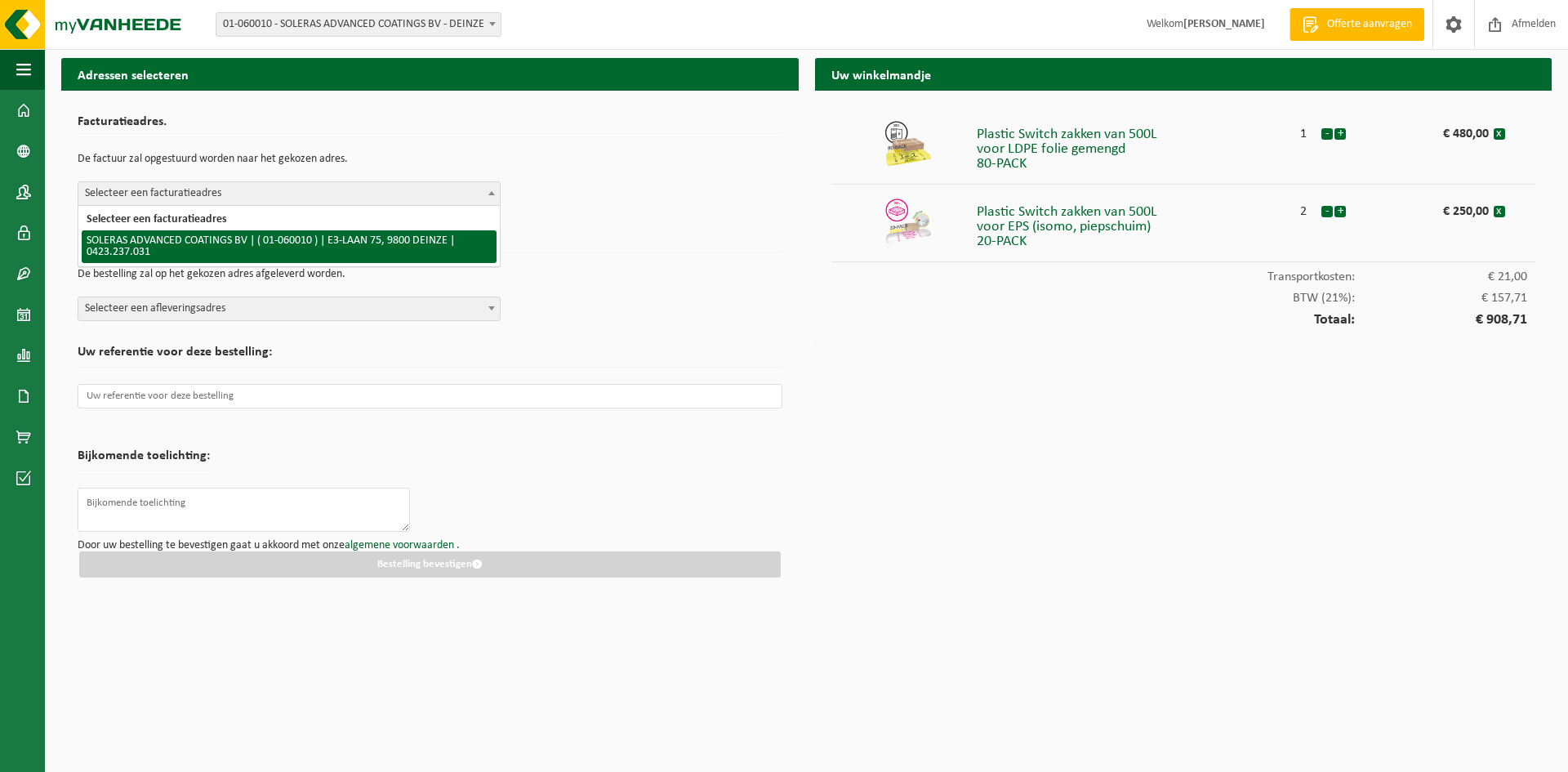
select select "394"
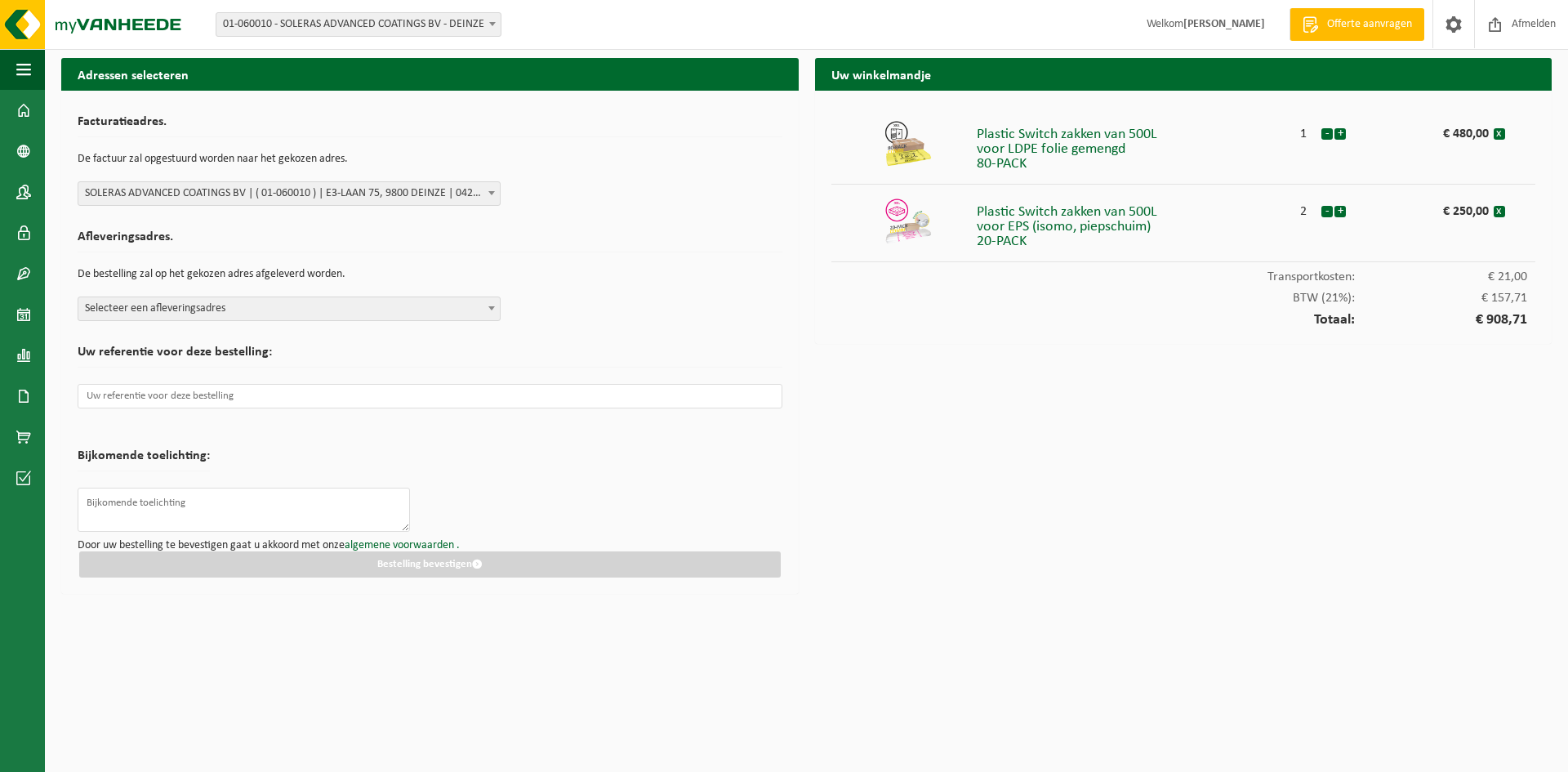
click at [284, 314] on span "Selecteer een afleveringsadres" at bounding box center [289, 309] width 421 height 23
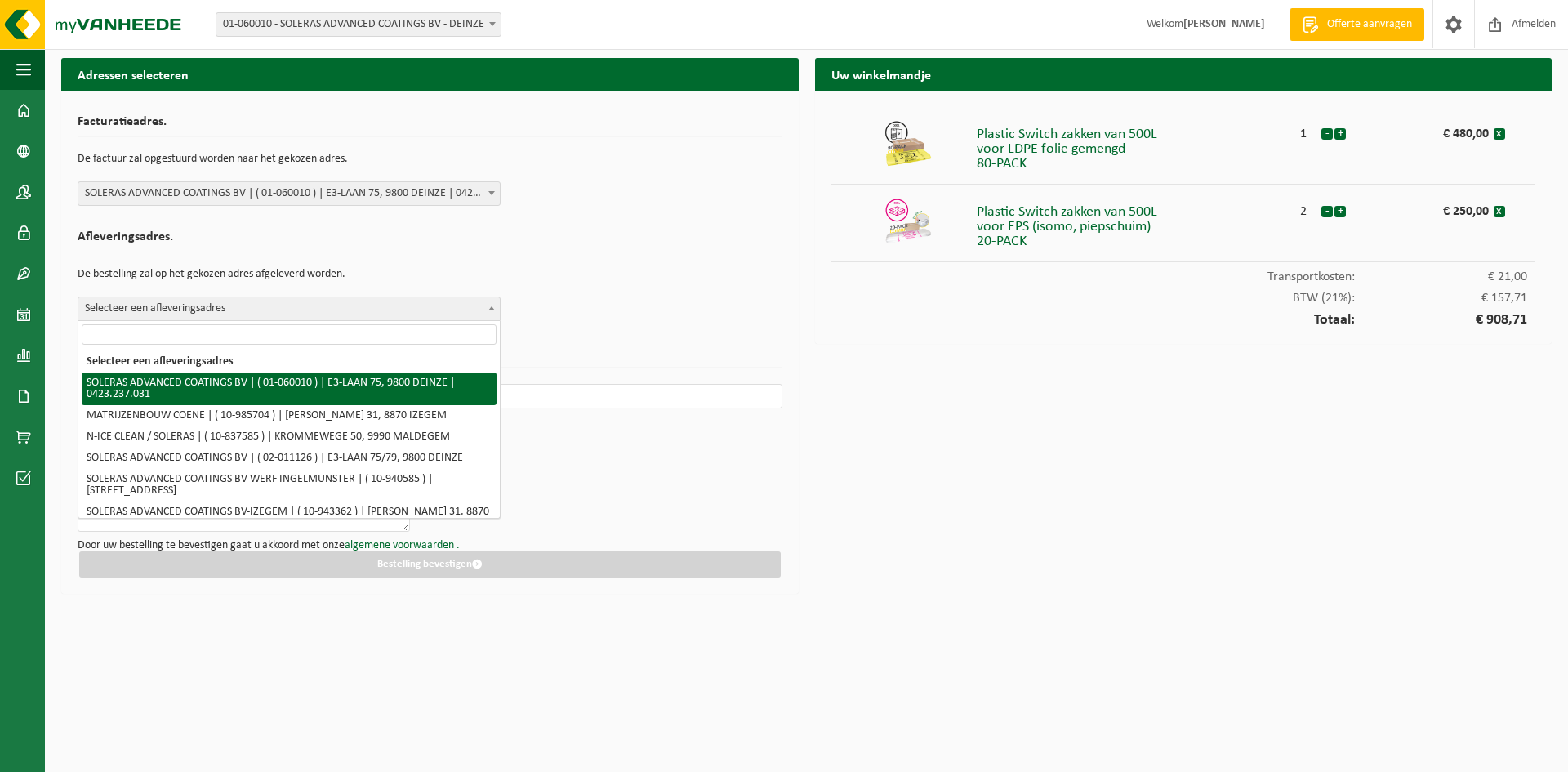
select select "394"
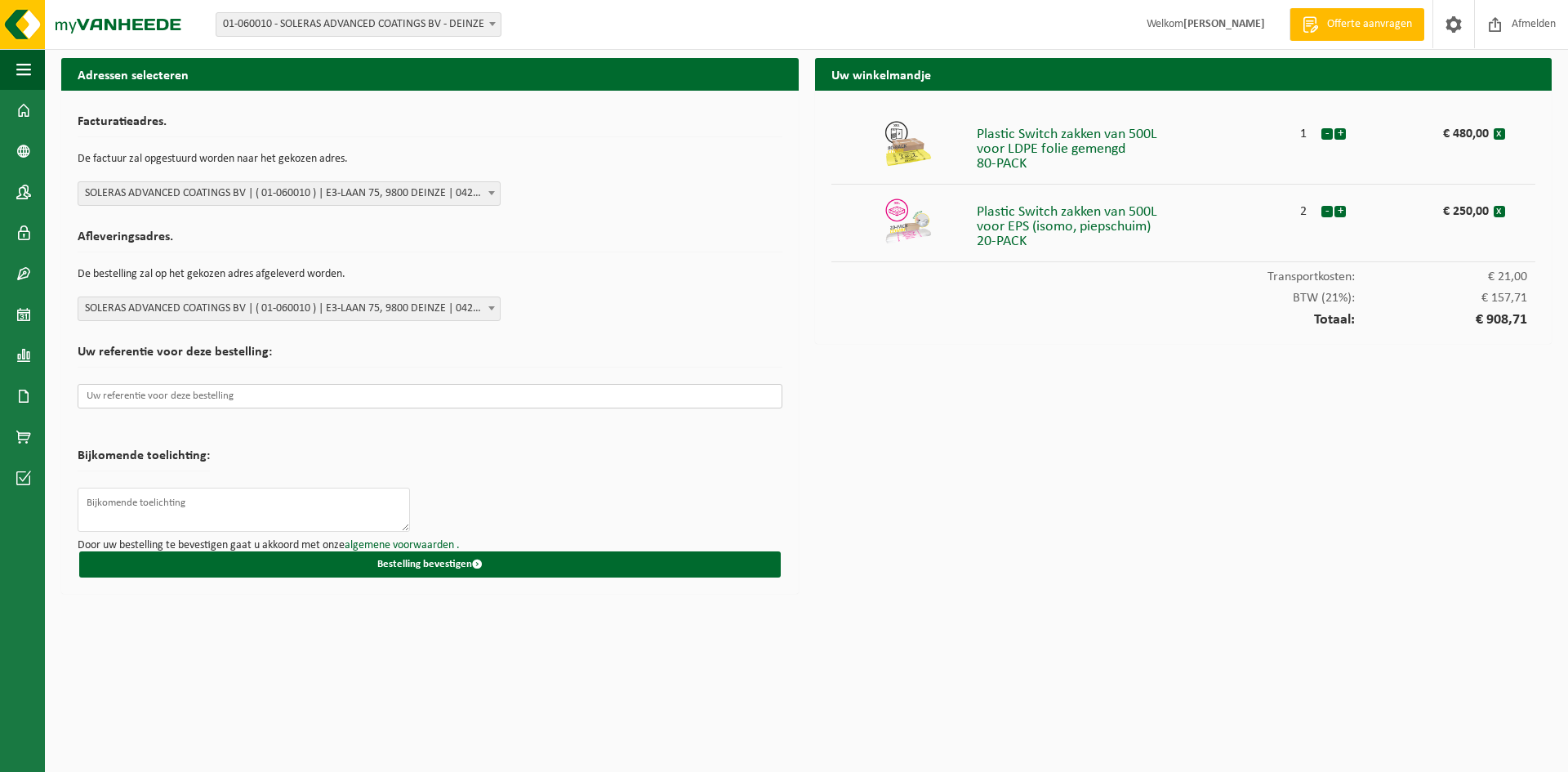
click at [334, 397] on input "text" at bounding box center [429, 396] width 704 height 25
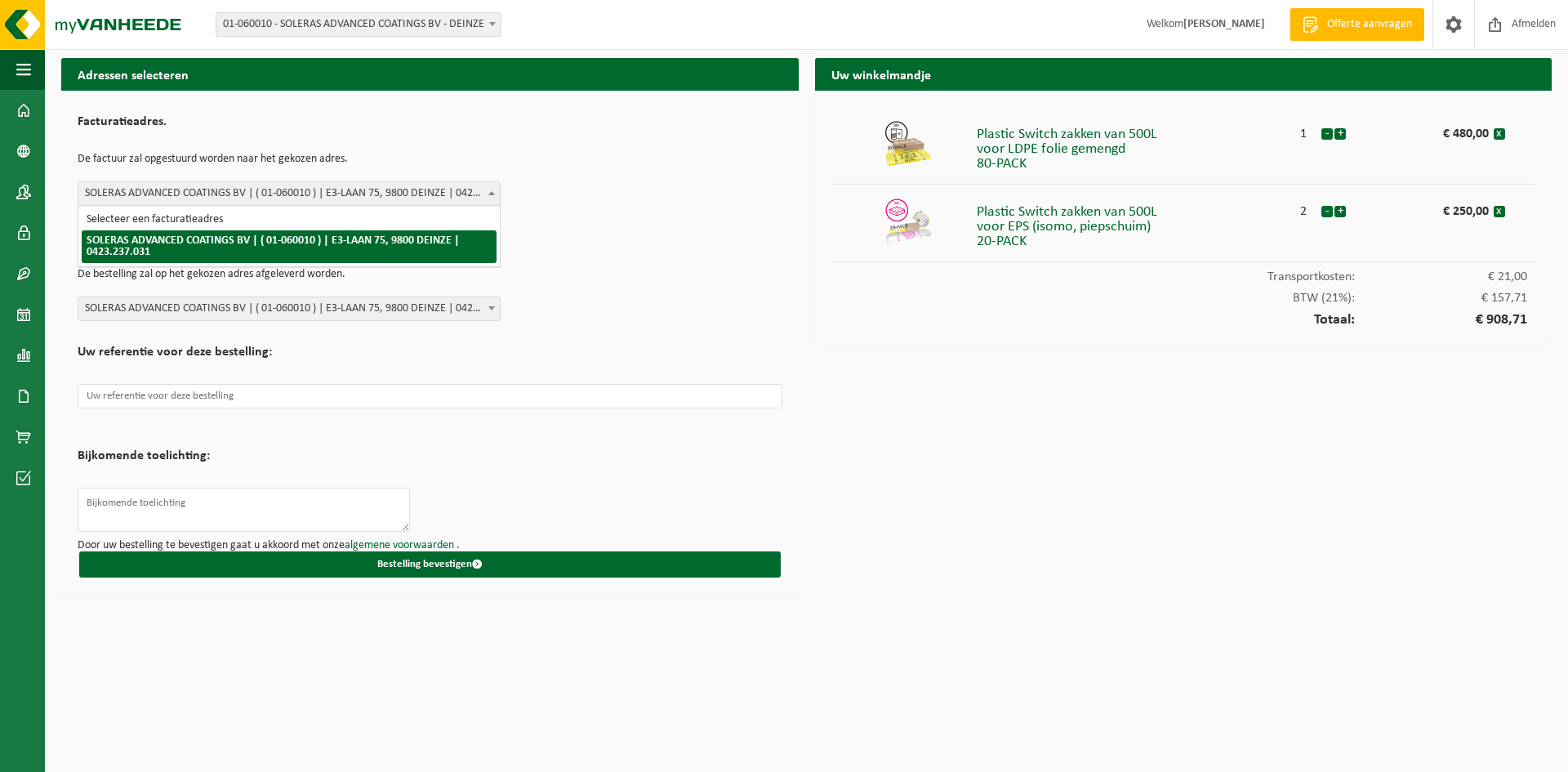
click at [495, 192] on span at bounding box center [491, 193] width 16 height 21
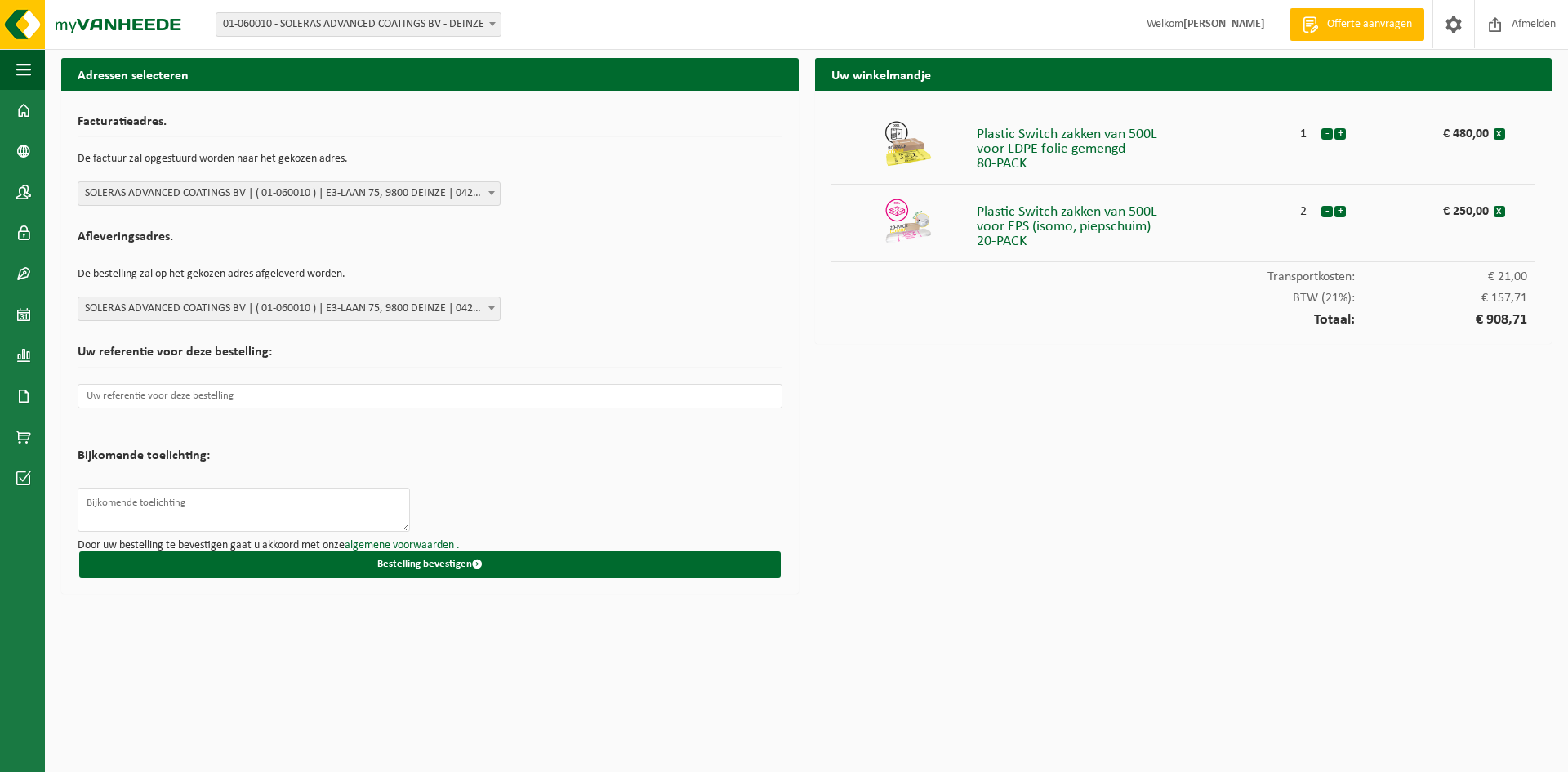
click at [492, 308] on b at bounding box center [491, 308] width 6 height 4
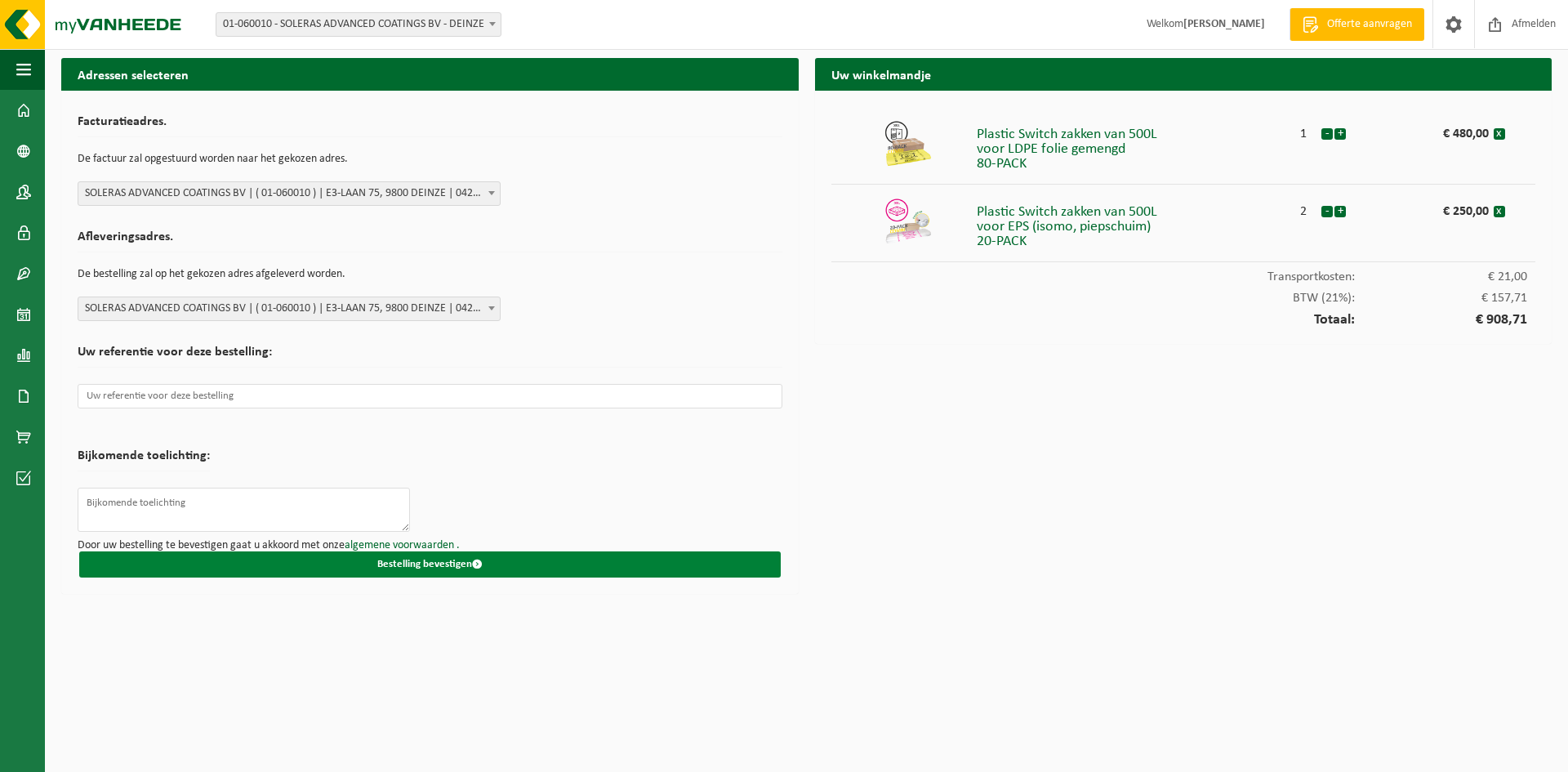
click at [444, 560] on button "Bestelling bevestigen" at bounding box center [430, 563] width 702 height 26
